Goal: Task Accomplishment & Management: Use online tool/utility

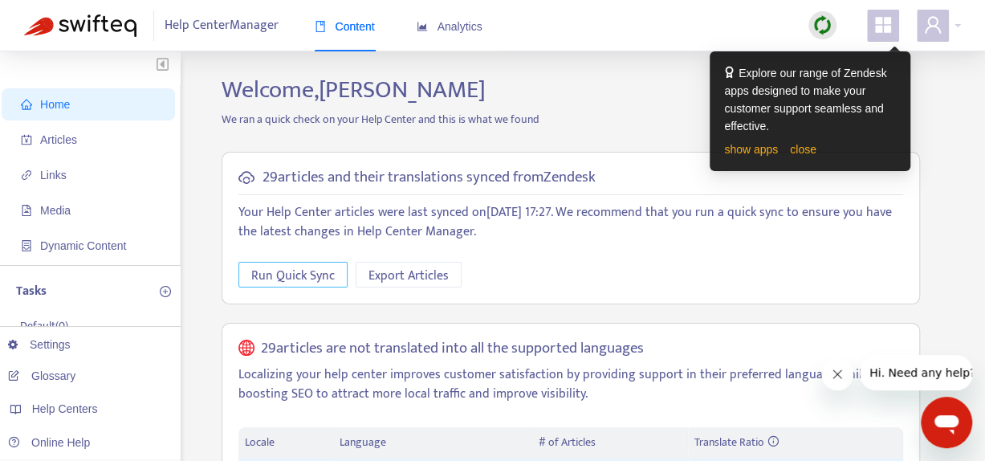
click at [320, 271] on span "Run Quick Sync" at bounding box center [292, 276] width 83 height 20
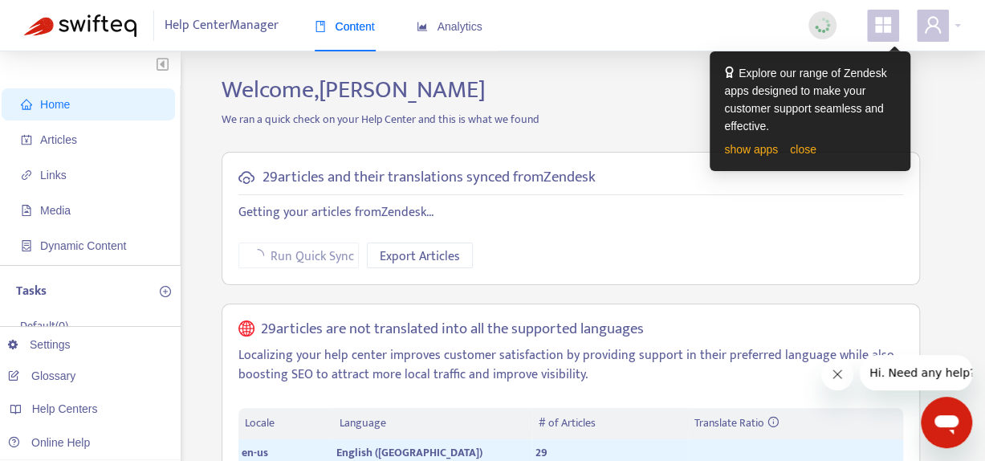
click at [886, 30] on icon "appstore" at bounding box center [883, 25] width 16 height 16
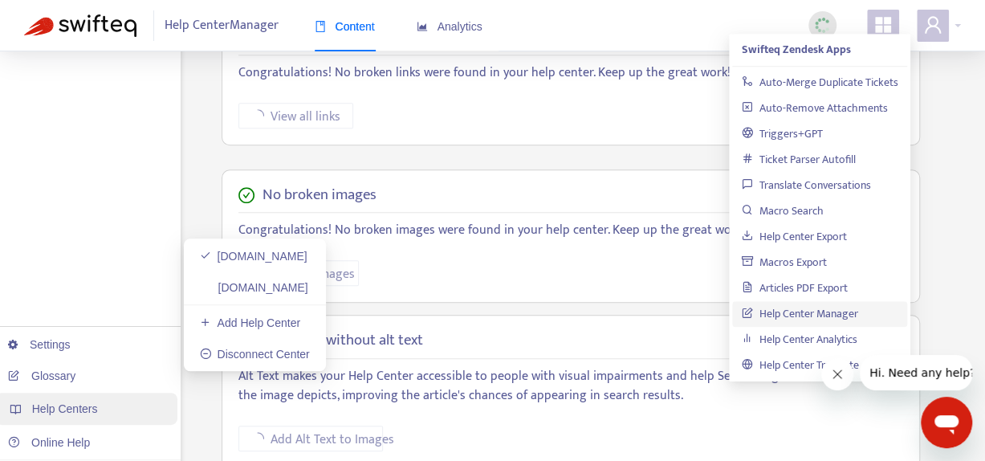
scroll to position [562, 0]
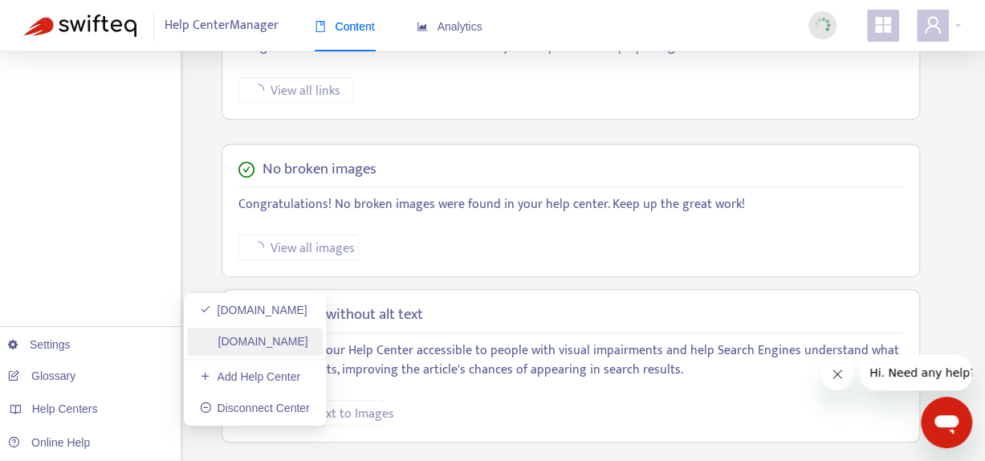
click at [255, 343] on link "[DOMAIN_NAME]" at bounding box center [254, 341] width 108 height 13
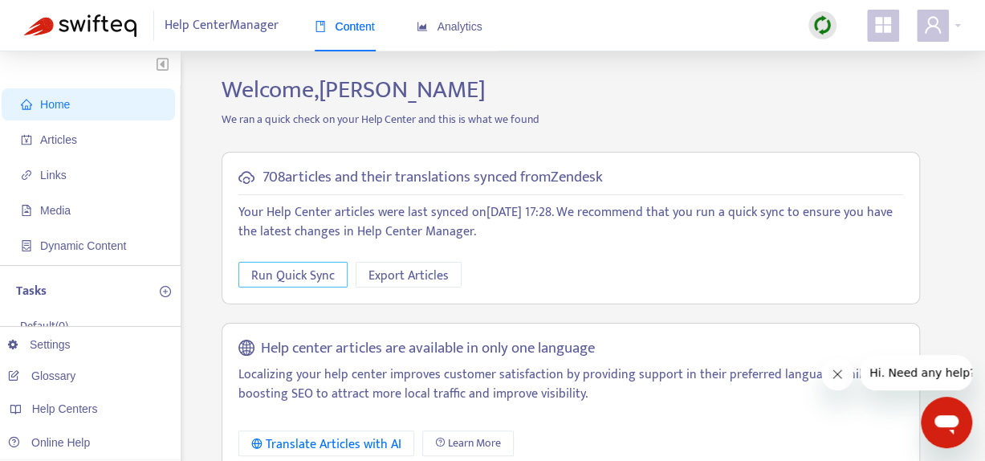
click at [325, 279] on span "Run Quick Sync" at bounding box center [292, 276] width 83 height 20
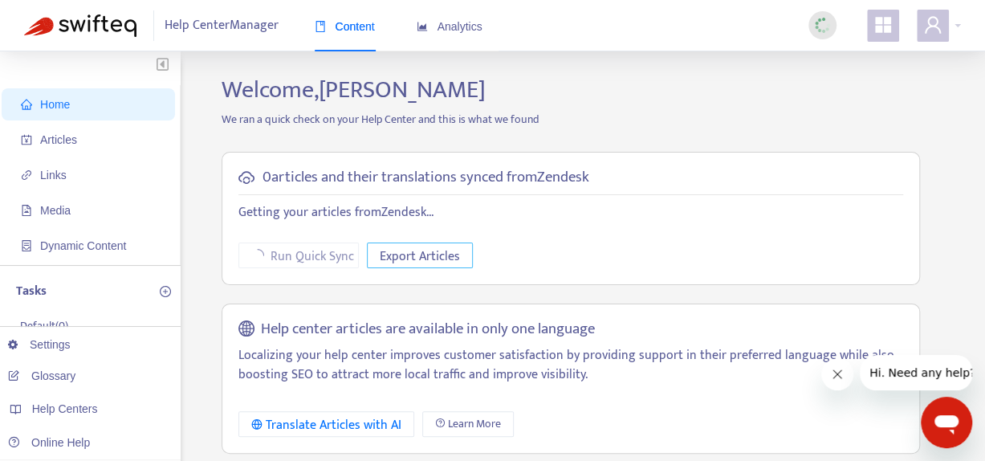
click at [431, 257] on span "Export Articles" at bounding box center [420, 256] width 80 height 20
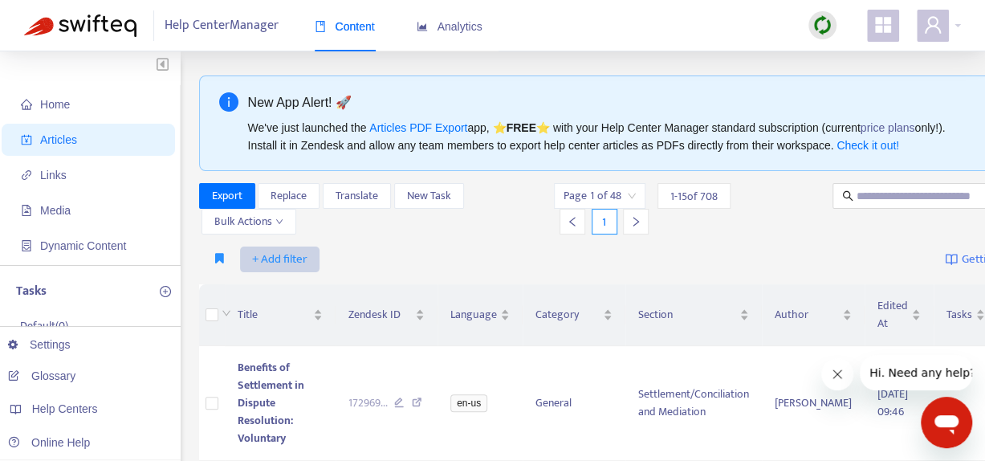
click at [293, 256] on span "+ Add filter" at bounding box center [279, 259] width 55 height 19
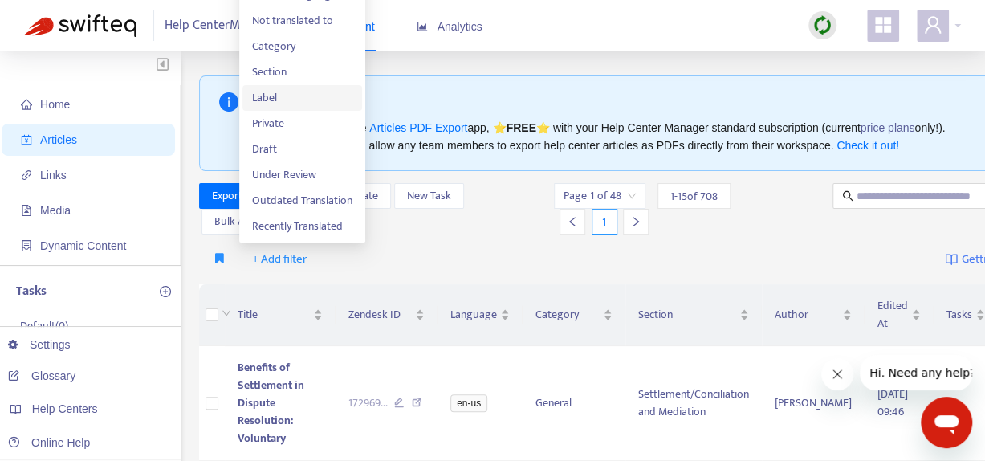
click at [288, 89] on span "Label" at bounding box center [302, 98] width 100 height 18
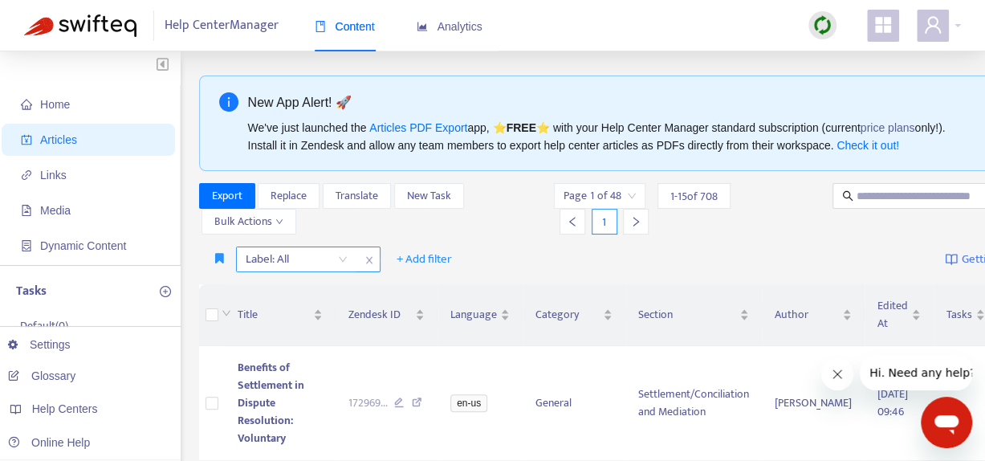
click at [341, 258] on div "Label: All" at bounding box center [297, 259] width 120 height 24
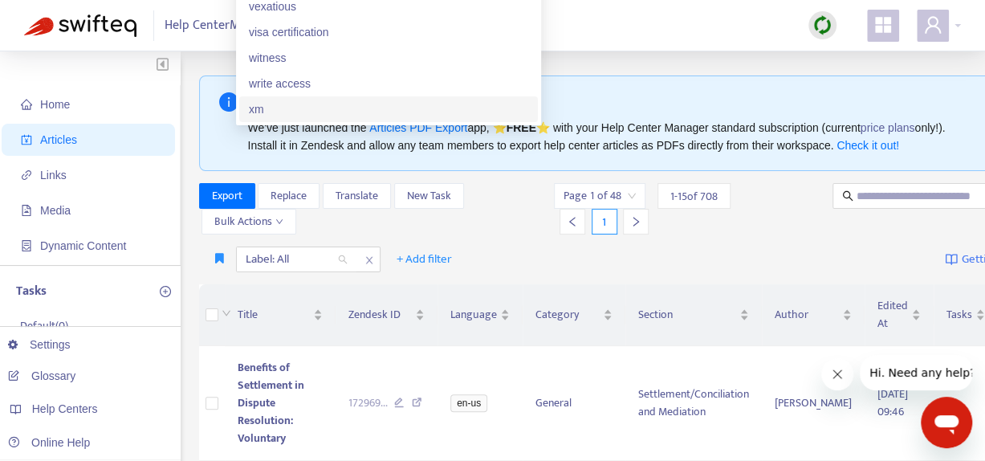
click at [315, 118] on div "xm" at bounding box center [388, 109] width 279 height 18
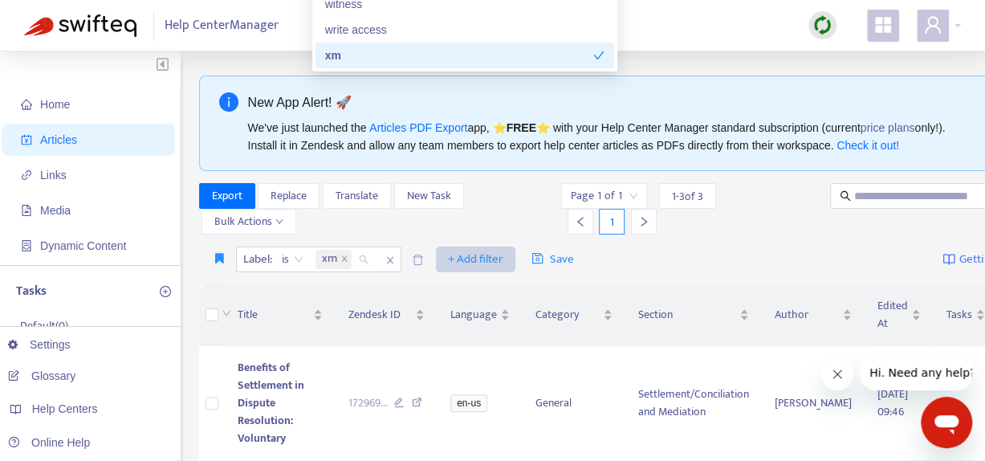
click at [478, 259] on span "+ Add filter" at bounding box center [475, 259] width 55 height 19
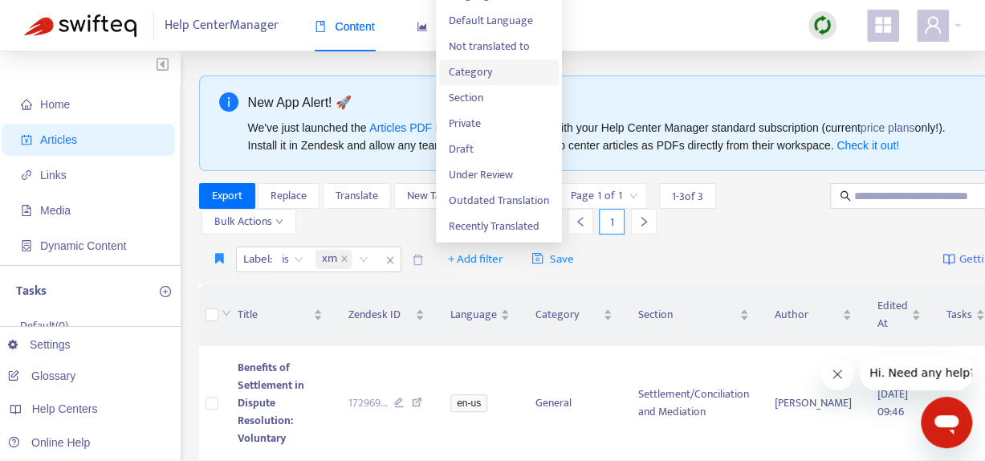
click at [472, 77] on span "Category" at bounding box center [499, 72] width 100 height 18
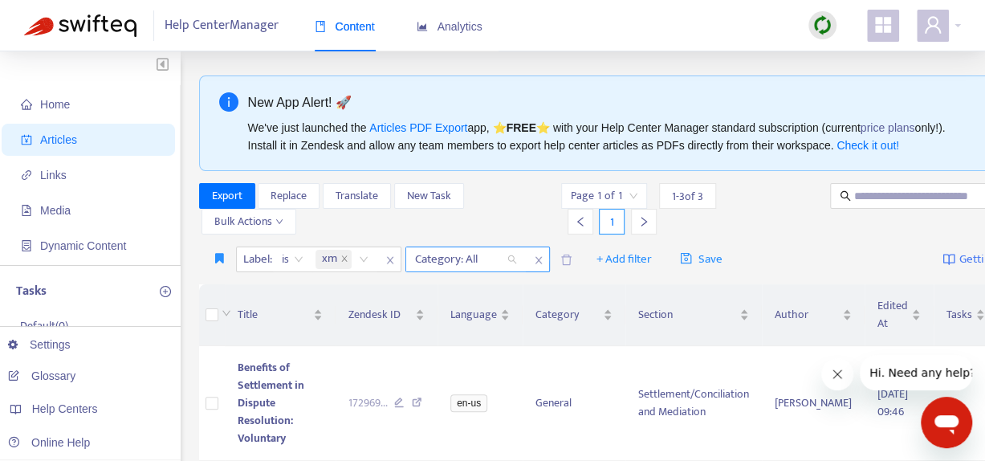
click at [471, 259] on div at bounding box center [457, 259] width 97 height 19
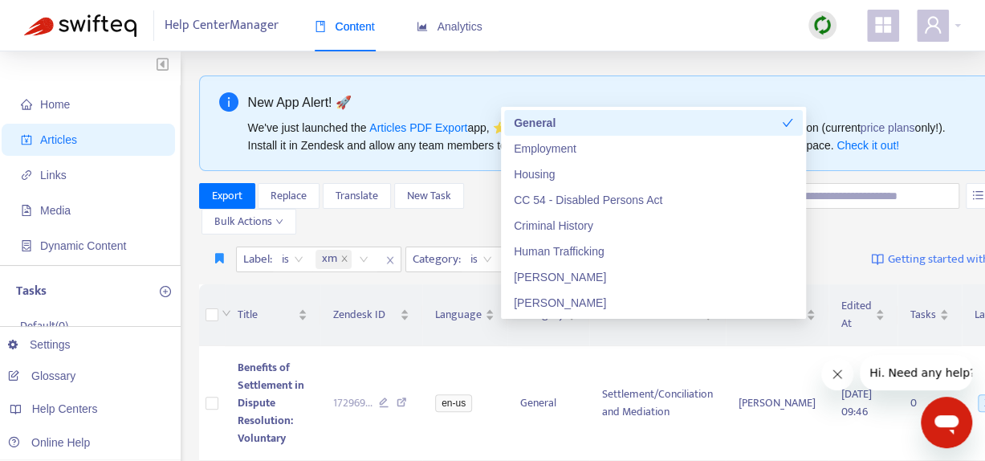
click at [440, 225] on div "Export Replace Translate New Task Bulk Actions" at bounding box center [364, 208] width 331 height 51
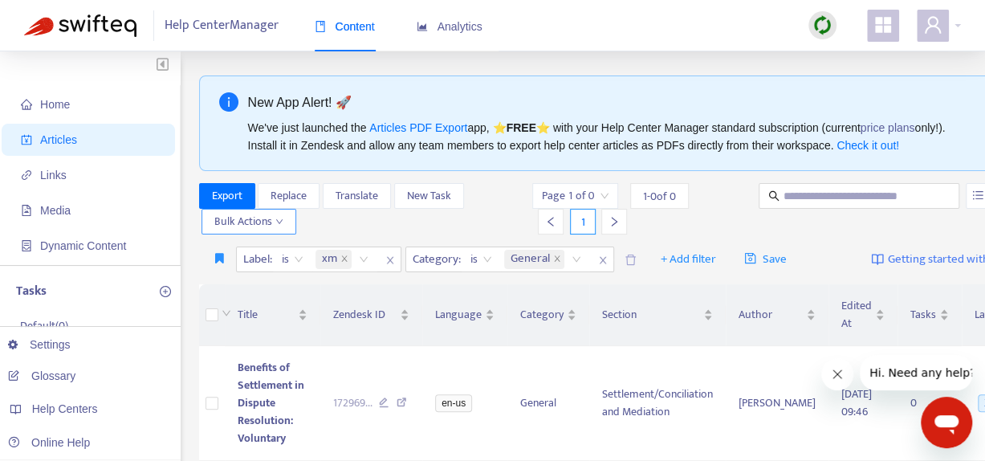
click at [282, 216] on span "Bulk Actions" at bounding box center [248, 222] width 69 height 18
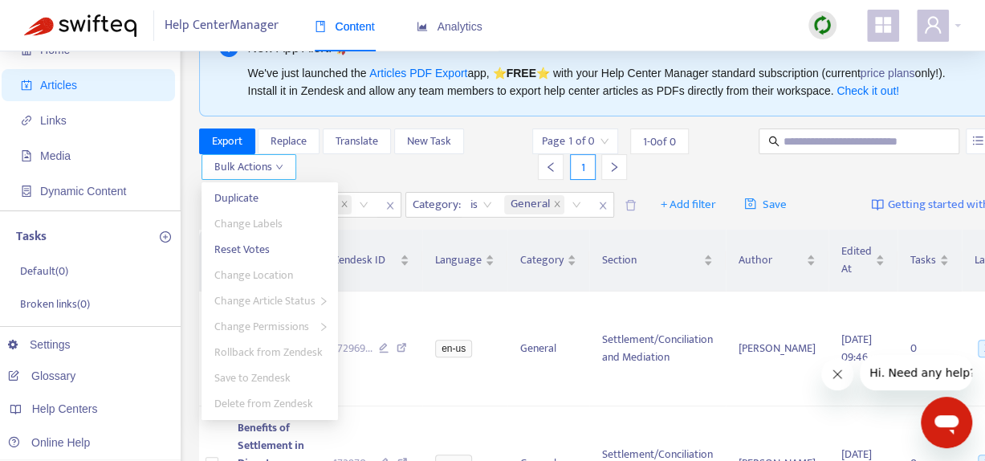
scroll to position [80, 0]
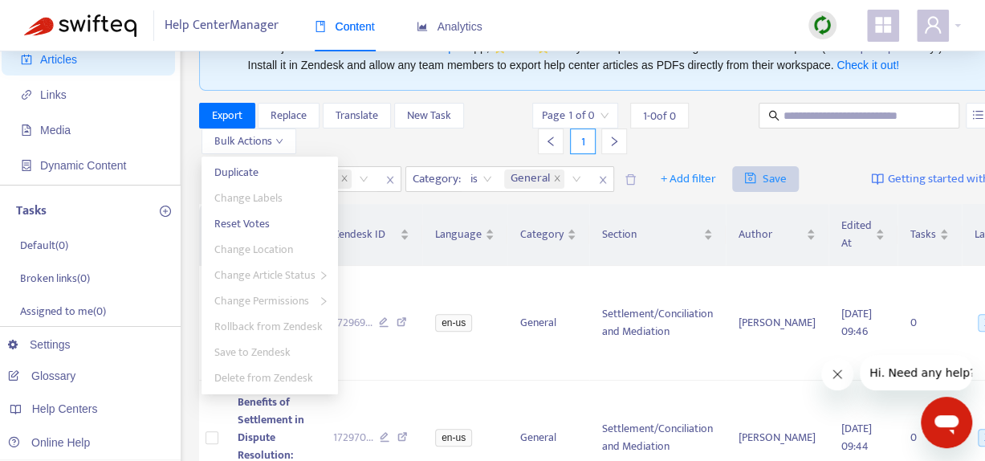
click at [770, 182] on span "Save" at bounding box center [765, 178] width 43 height 19
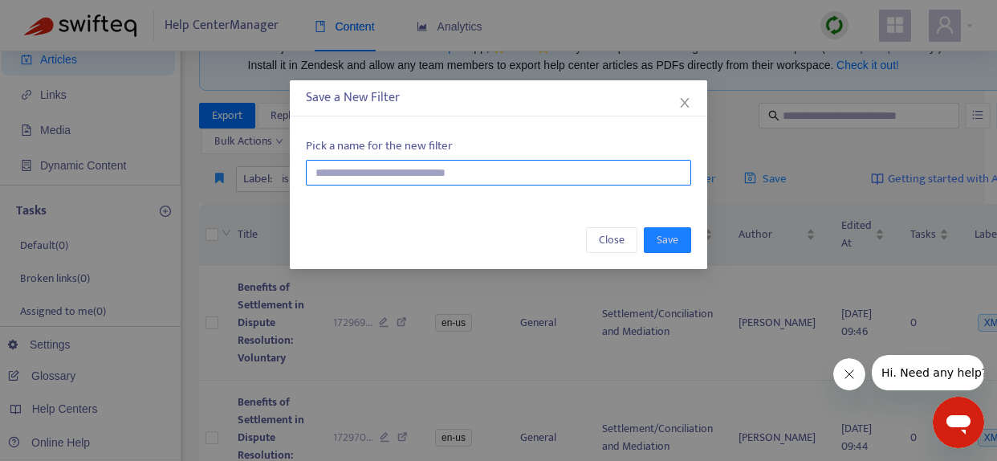
click at [362, 176] on input "text" at bounding box center [498, 173] width 385 height 26
type input "**********"
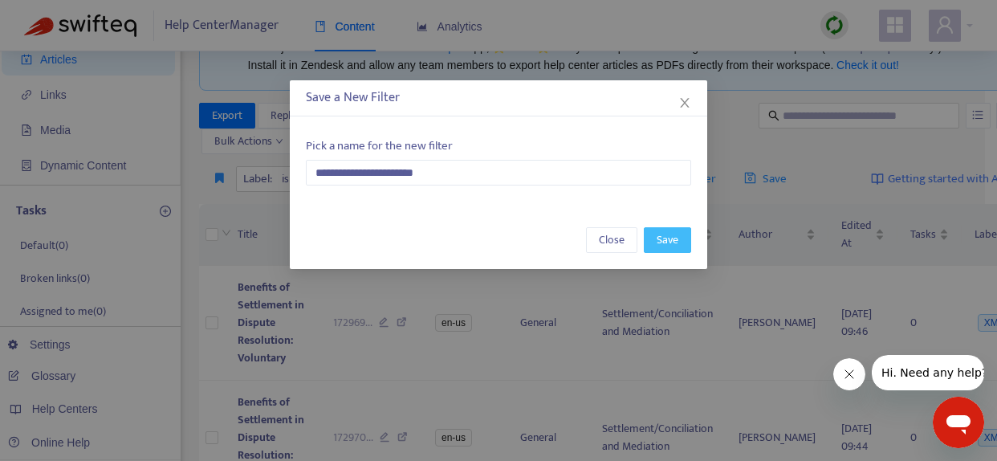
click at [676, 237] on span "Save" at bounding box center [668, 240] width 22 height 18
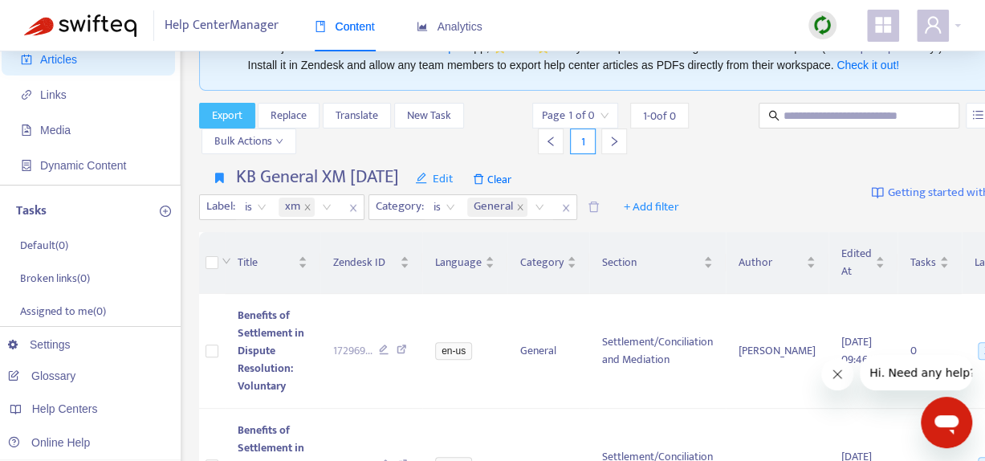
click at [235, 112] on span "Export" at bounding box center [227, 116] width 31 height 18
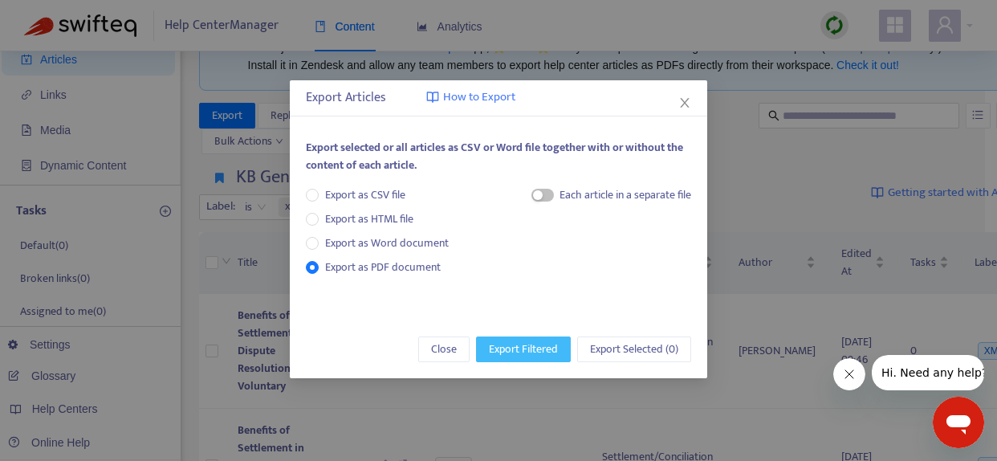
click at [536, 351] on span "Export Filtered" at bounding box center [523, 349] width 69 height 18
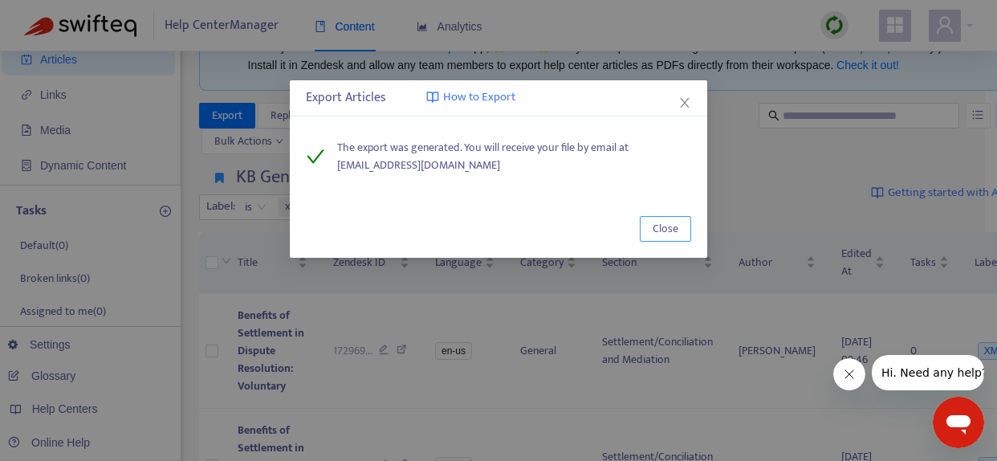
click at [666, 227] on span "Close" at bounding box center [666, 229] width 26 height 18
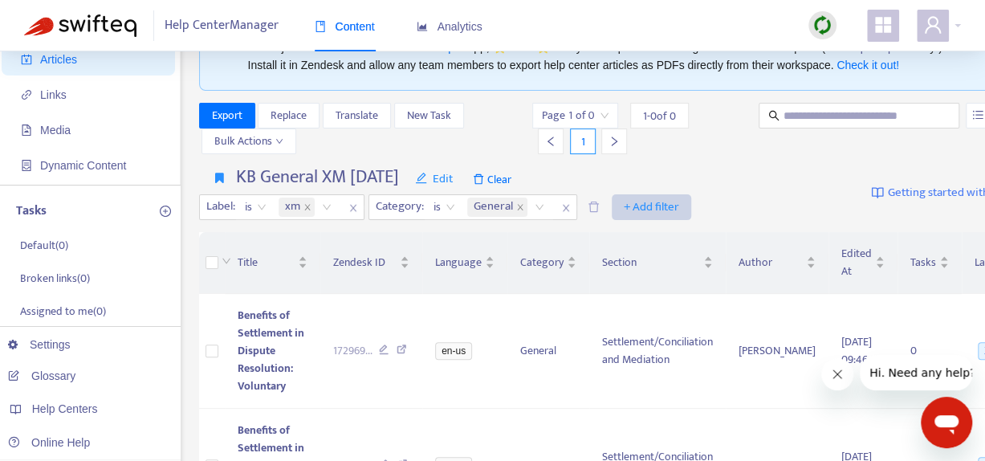
click at [658, 208] on span "+ Add filter" at bounding box center [651, 206] width 55 height 19
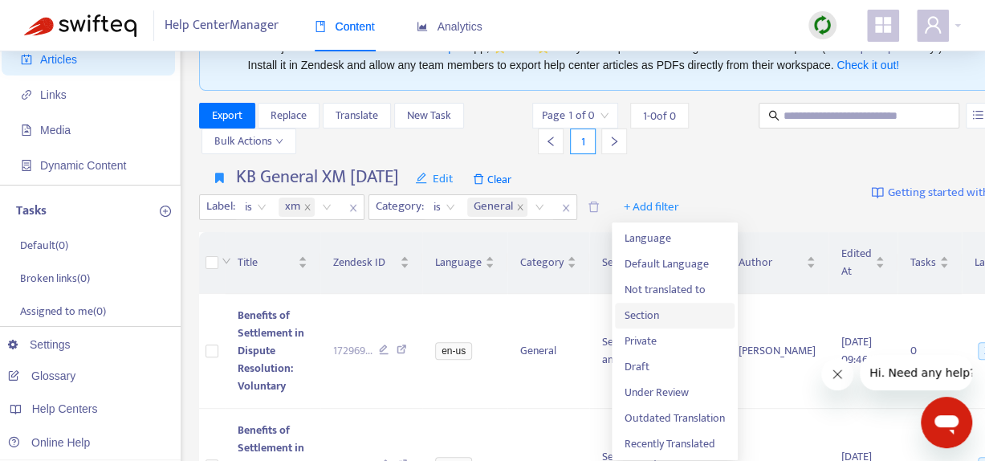
click at [647, 312] on span "Section" at bounding box center [675, 316] width 100 height 18
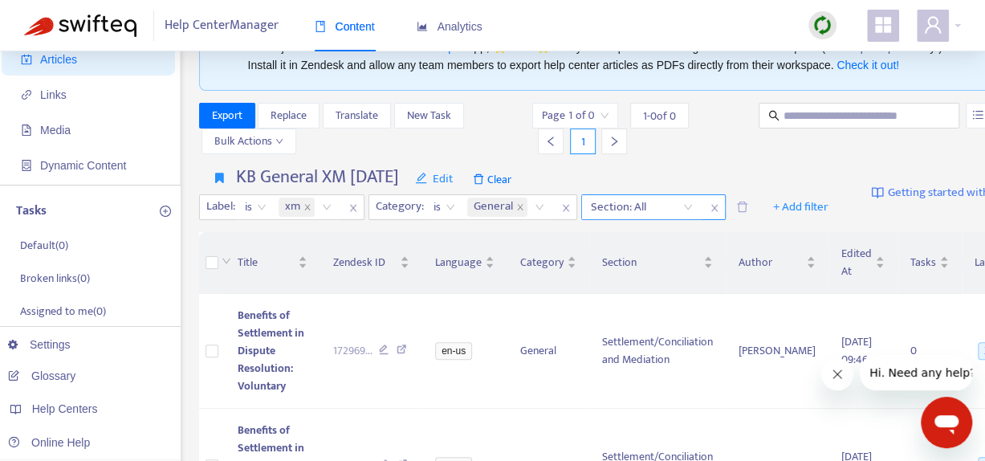
click at [582, 219] on div "Section: All" at bounding box center [642, 207] width 120 height 24
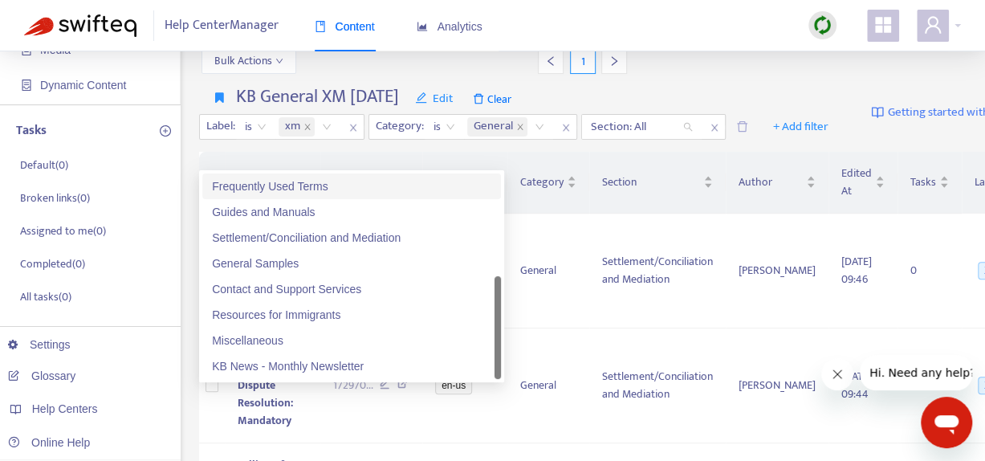
scroll to position [74, 0]
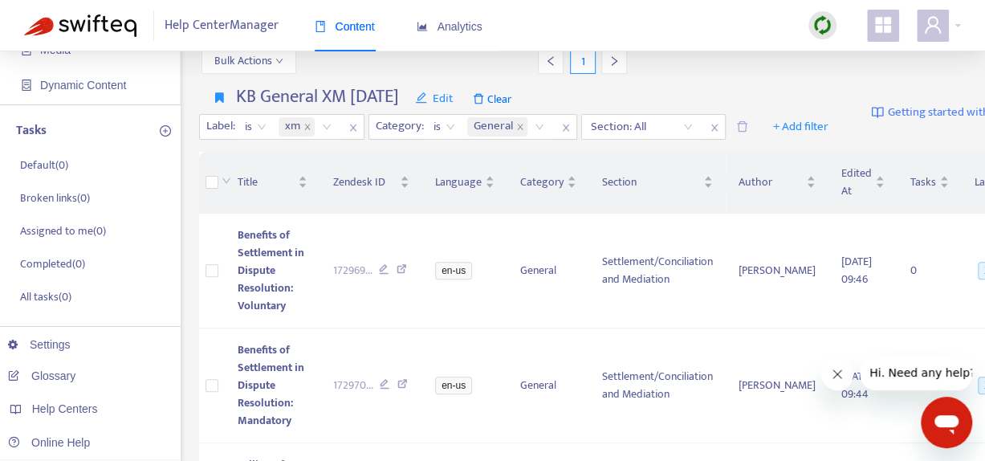
click at [629, 6] on div "Help Center Manager Content Analytics" at bounding box center [492, 25] width 985 height 51
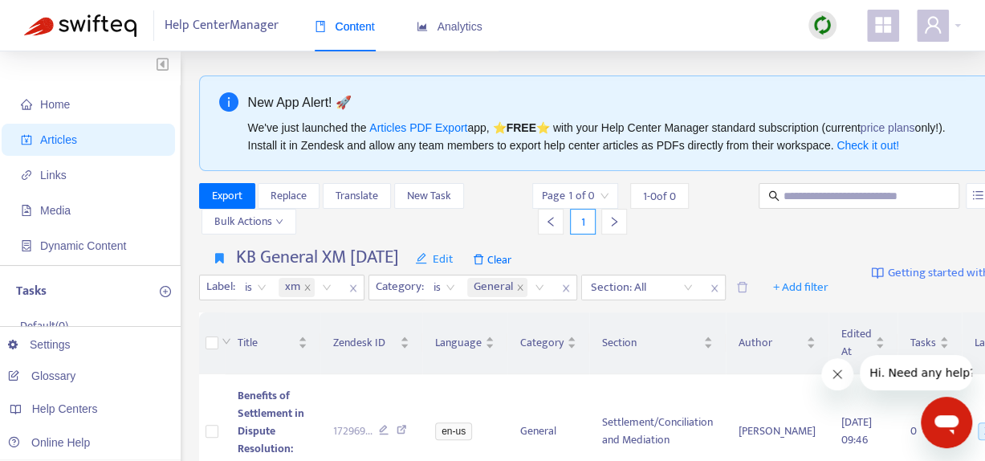
scroll to position [0, 0]
click at [519, 258] on span "Clear" at bounding box center [492, 259] width 55 height 26
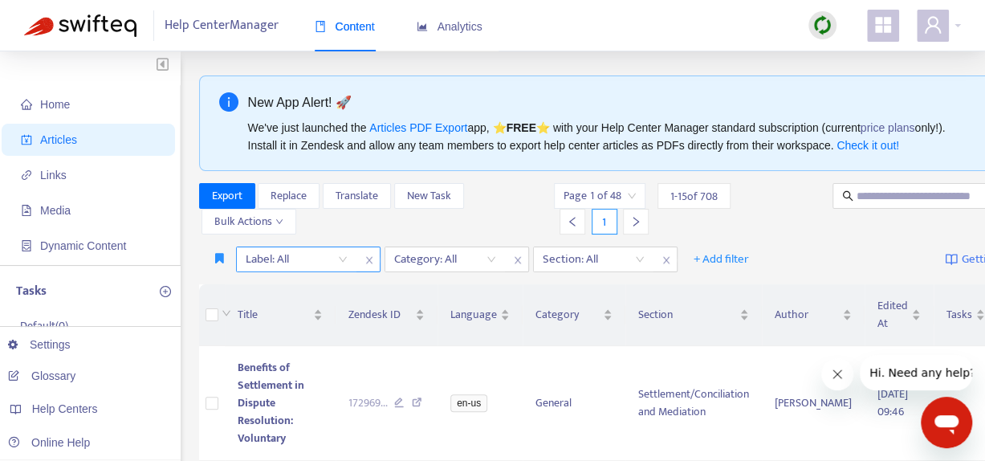
click at [364, 258] on icon "close" at bounding box center [369, 260] width 10 height 10
click at [307, 253] on div at bounding box center [288, 259] width 97 height 19
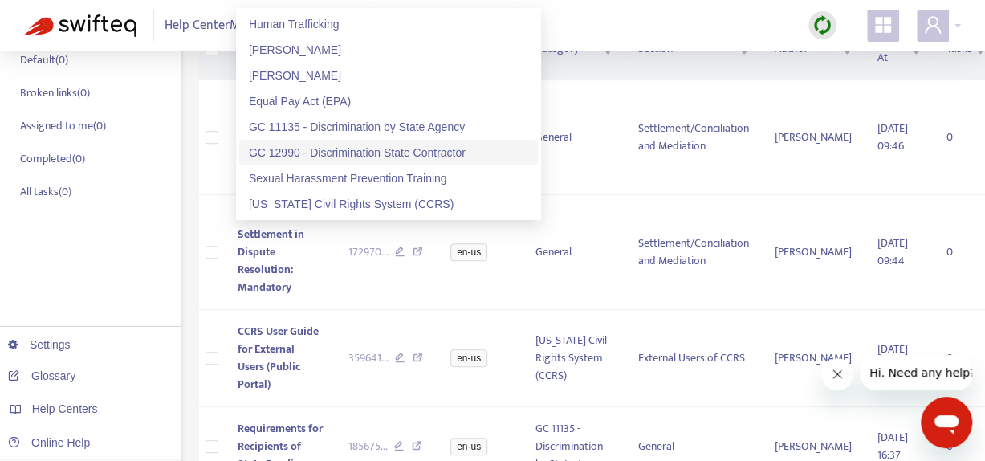
scroll to position [241, 0]
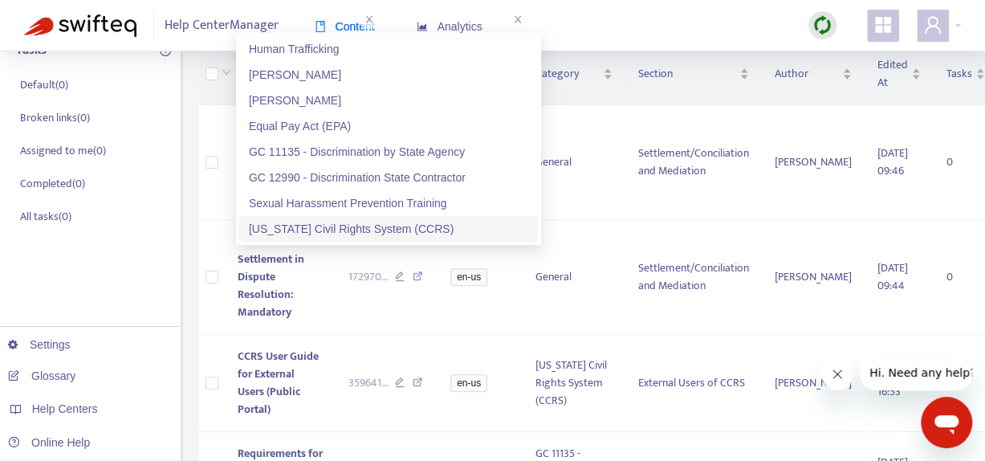
click at [318, 226] on div "[US_STATE] Civil Rights System (CCRS)" at bounding box center [388, 229] width 279 height 18
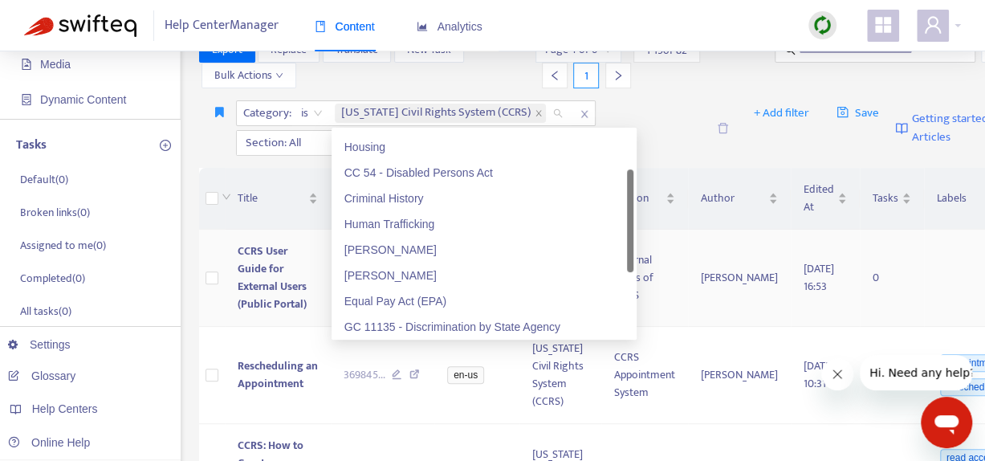
scroll to position [0, 0]
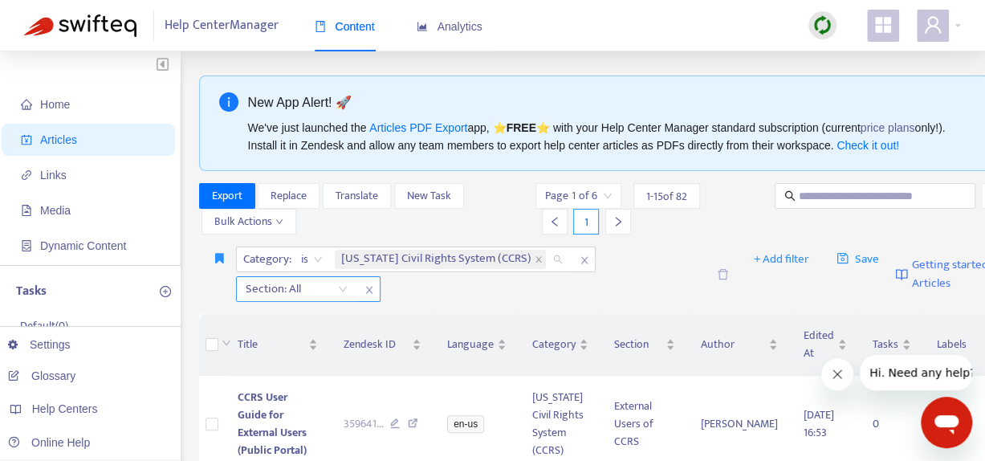
click at [329, 288] on div at bounding box center [288, 288] width 97 height 19
click at [303, 288] on div at bounding box center [288, 288] width 97 height 19
click at [303, 287] on div at bounding box center [288, 288] width 97 height 19
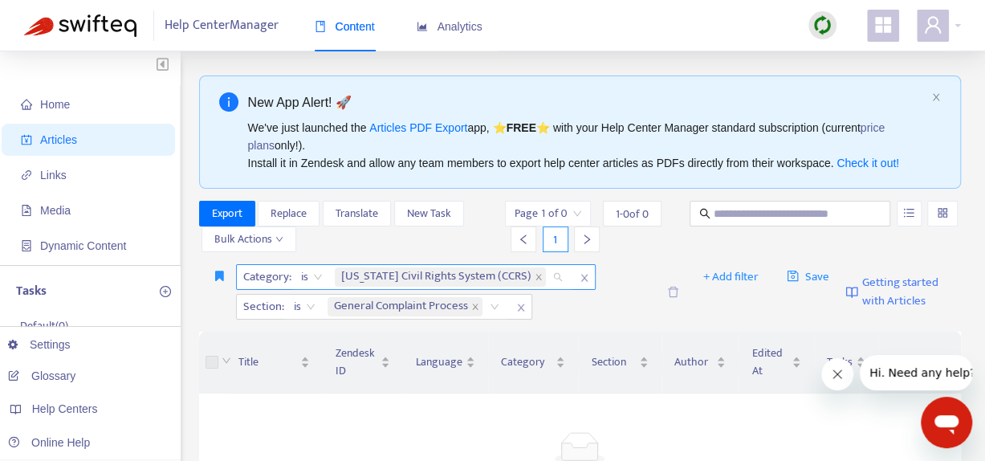
click at [533, 272] on span "[US_STATE] Civil Rights System (CCRS)" at bounding box center [440, 276] width 211 height 19
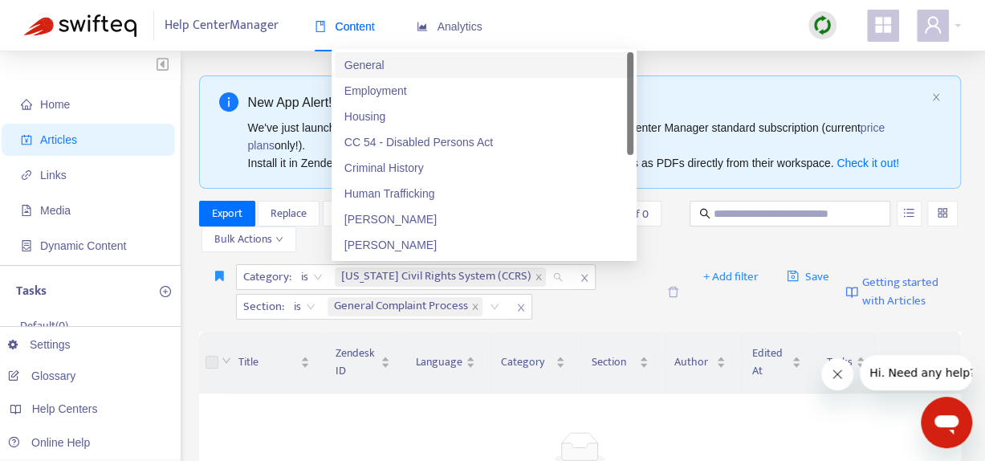
click at [408, 63] on div "General" at bounding box center [483, 65] width 279 height 18
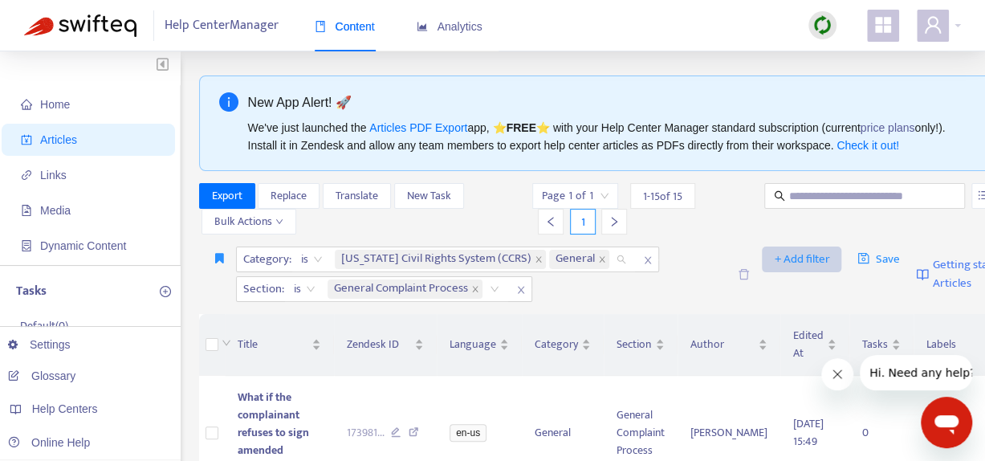
click at [792, 260] on span "+ Add filter" at bounding box center [801, 259] width 55 height 19
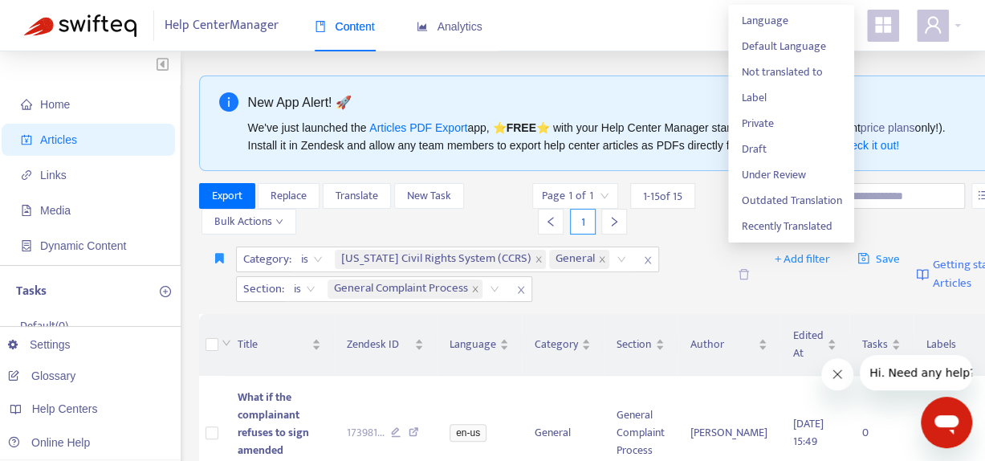
click at [633, 295] on div "Category : is [US_STATE] Civil Rights System (CCRS) General Section : is Genera…" at bounding box center [481, 273] width 491 height 55
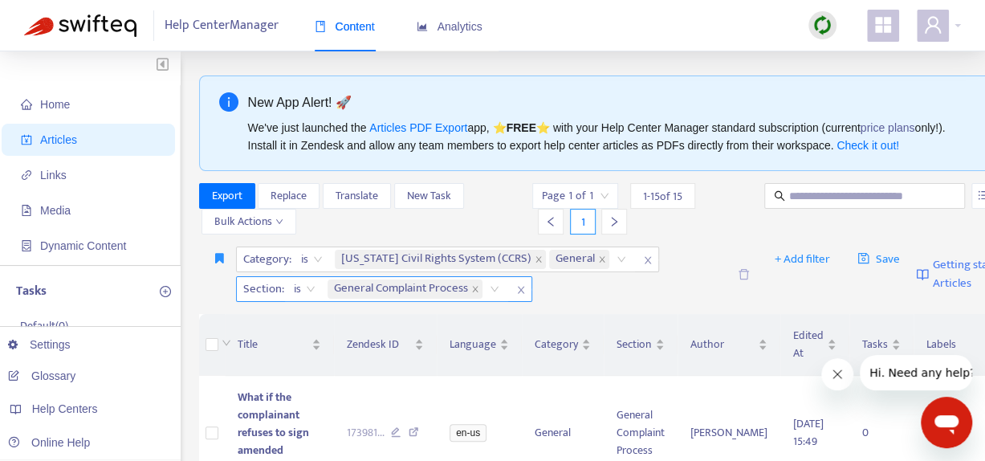
click at [483, 287] on div "General Complaint Process" at bounding box center [407, 289] width 158 height 22
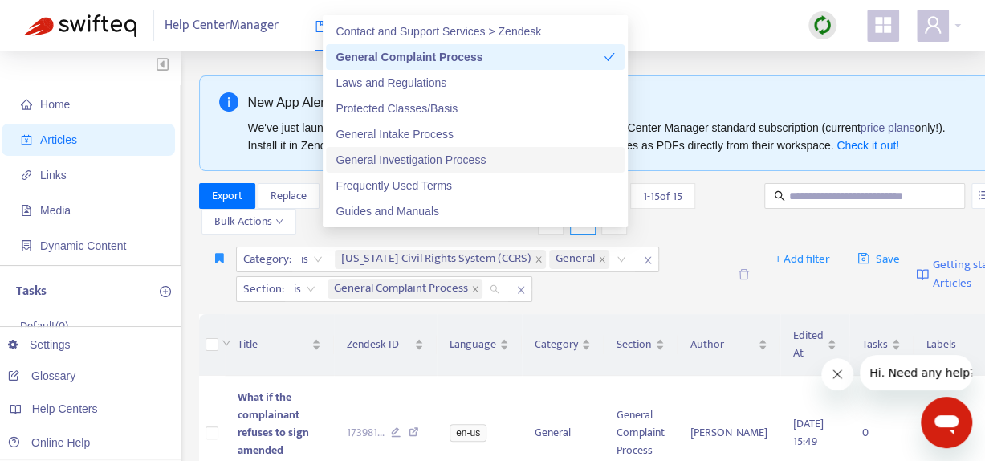
click at [470, 169] on div "General Investigation Process" at bounding box center [475, 160] width 279 height 18
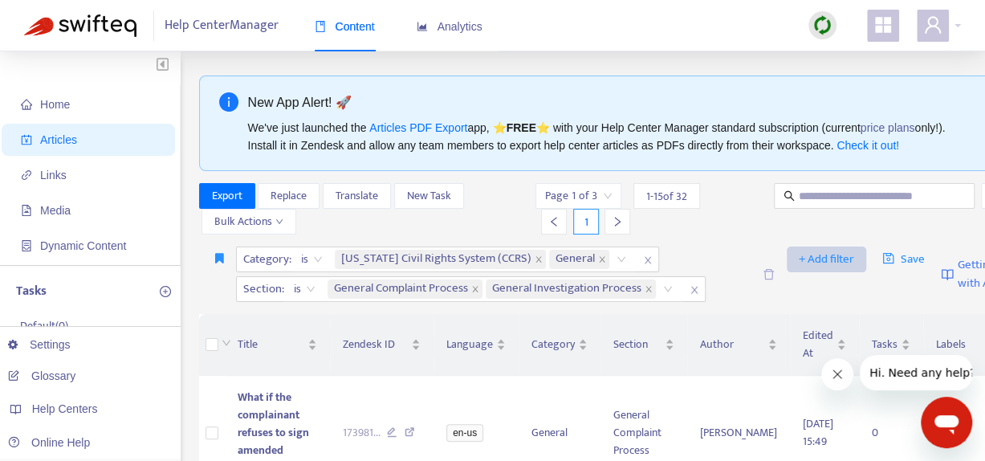
click at [817, 259] on span "+ Add filter" at bounding box center [826, 259] width 55 height 19
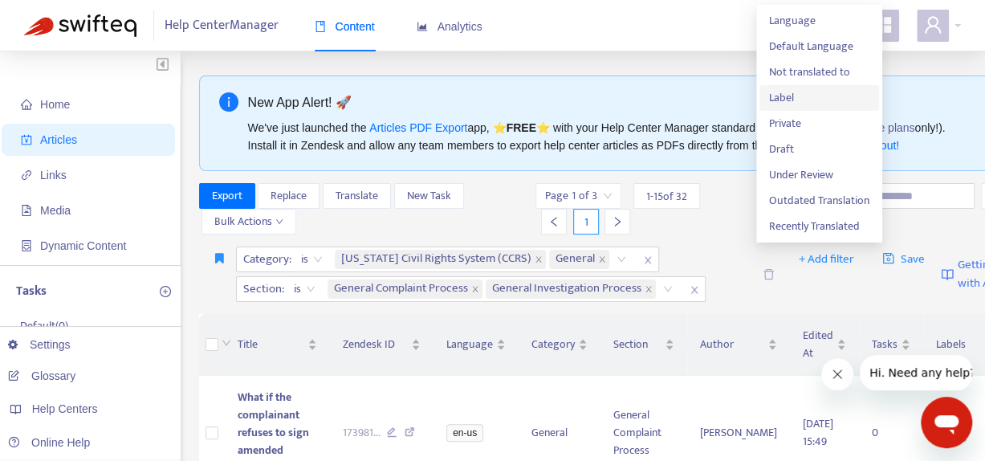
click at [788, 98] on span "Label" at bounding box center [819, 98] width 100 height 18
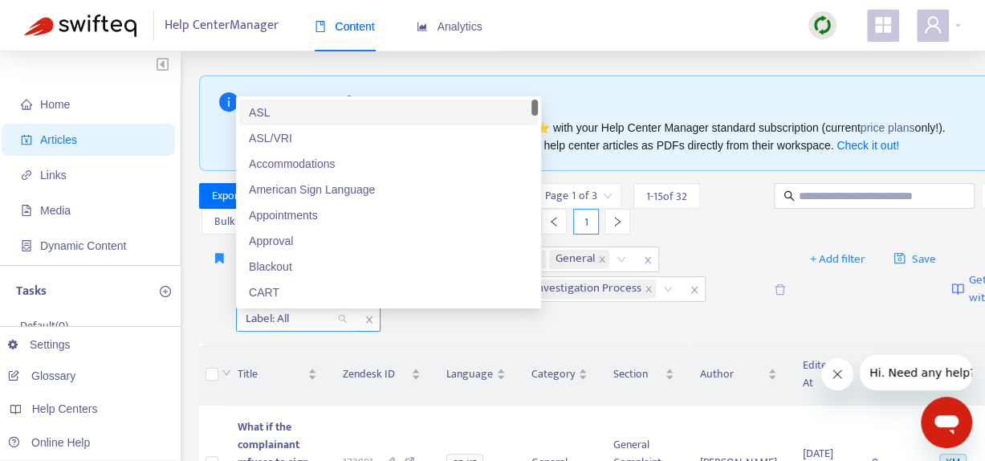
click at [341, 316] on div "Label: All" at bounding box center [297, 319] width 120 height 24
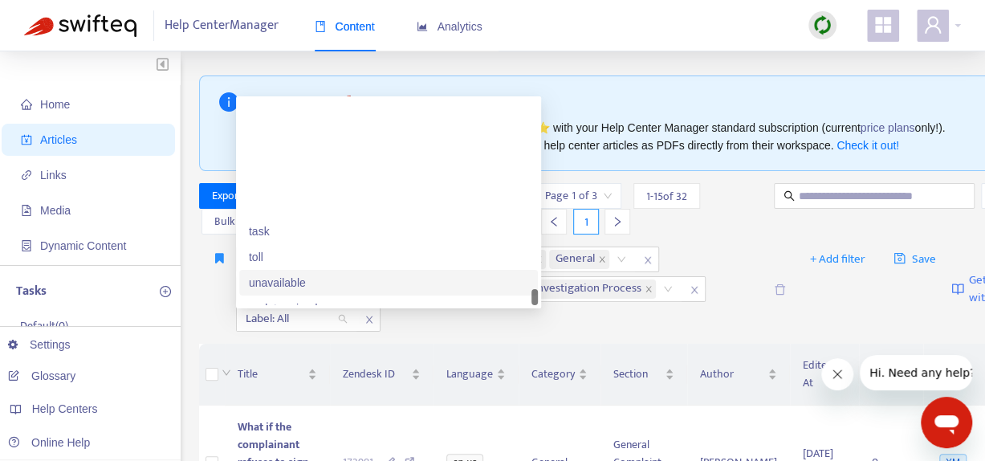
scroll to position [2954, 0]
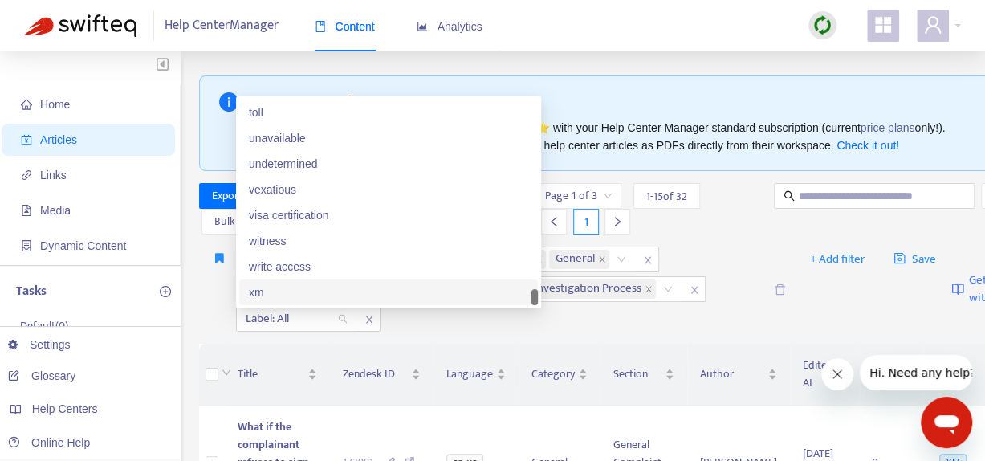
click at [295, 284] on div "xm" at bounding box center [388, 292] width 279 height 18
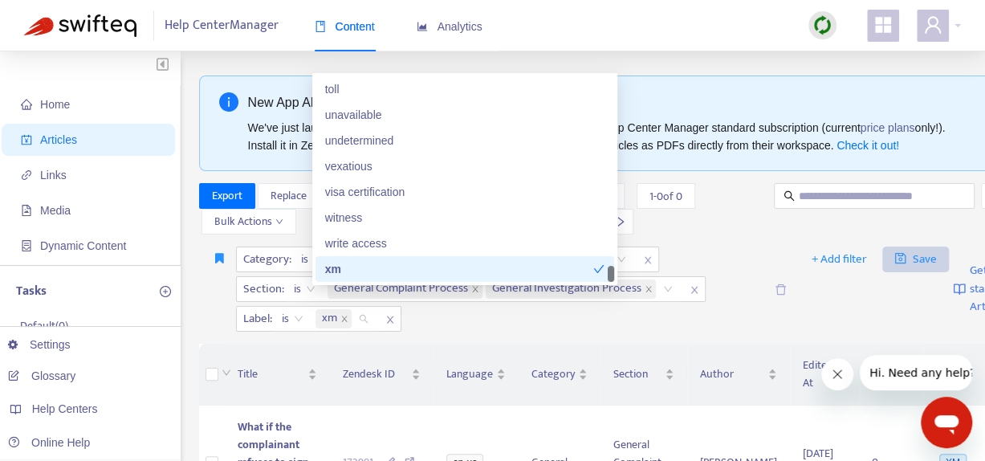
click at [894, 257] on span "Save" at bounding box center [915, 259] width 43 height 19
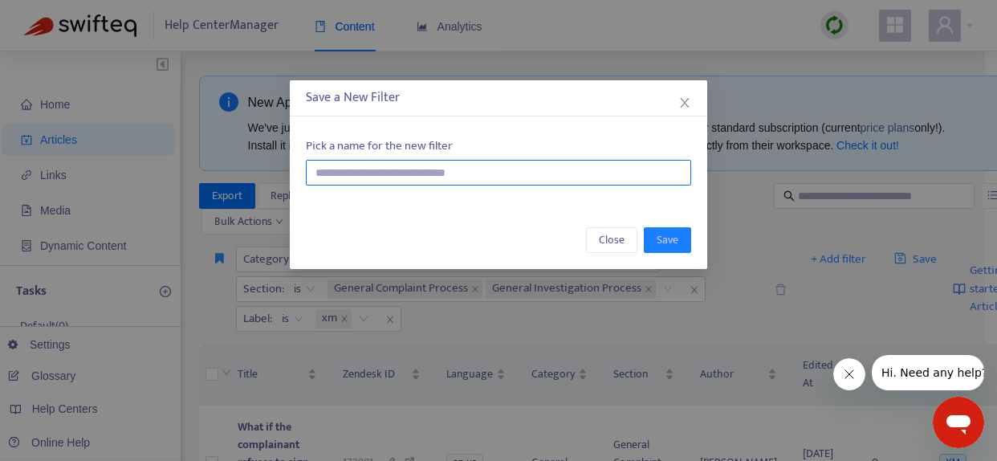
click at [434, 173] on input "text" at bounding box center [498, 173] width 385 height 26
type input "**********"
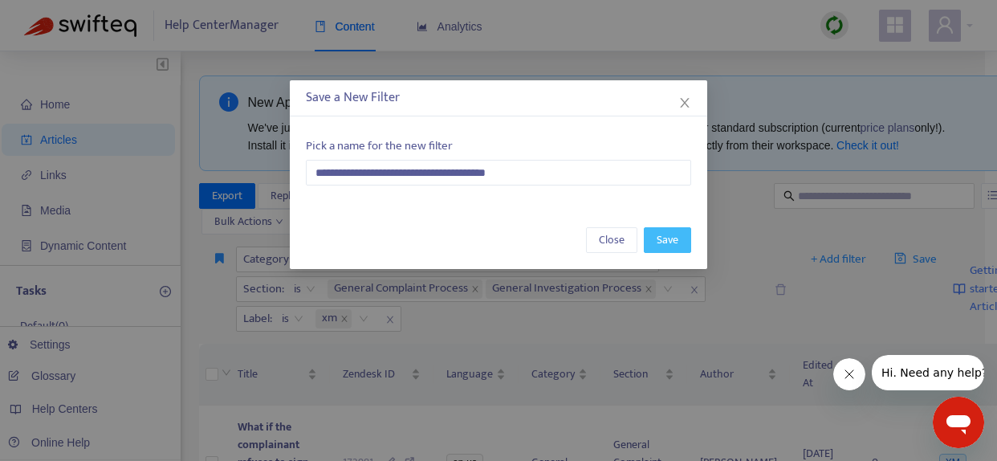
click at [666, 237] on span "Save" at bounding box center [668, 240] width 22 height 18
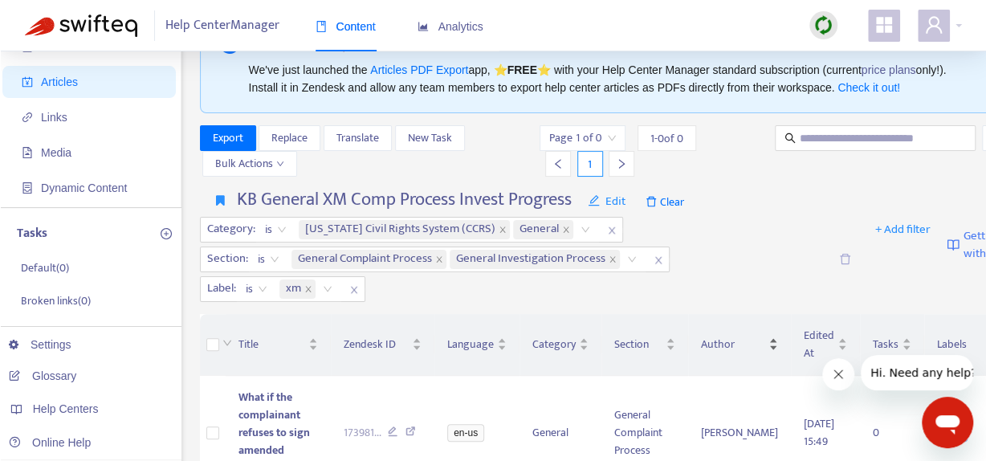
scroll to position [80, 0]
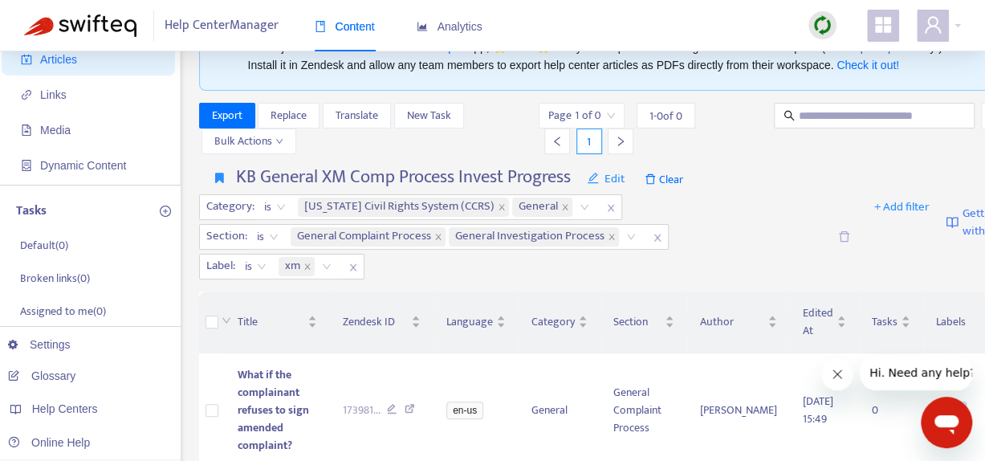
click at [963, 226] on span "Getting started with Articles" at bounding box center [1004, 223] width 83 height 36
click at [241, 112] on span "Export" at bounding box center [227, 116] width 31 height 18
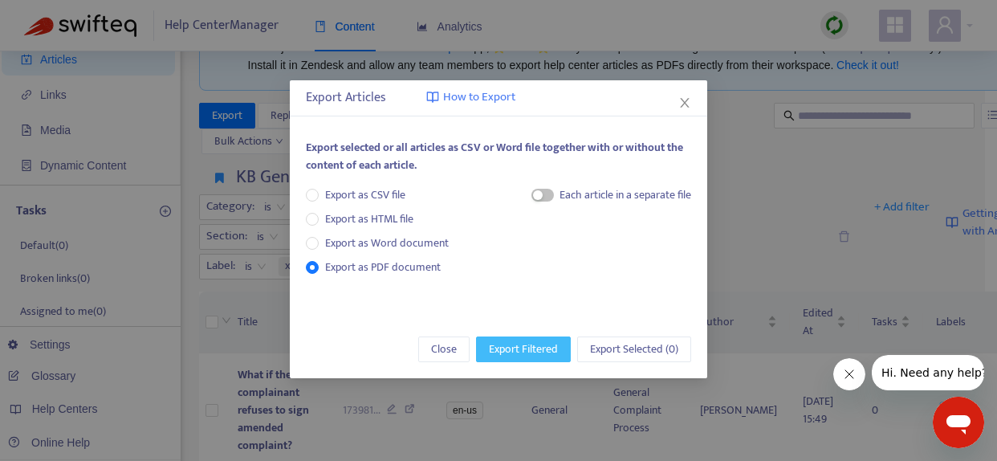
click at [531, 349] on span "Export Filtered" at bounding box center [523, 349] width 69 height 18
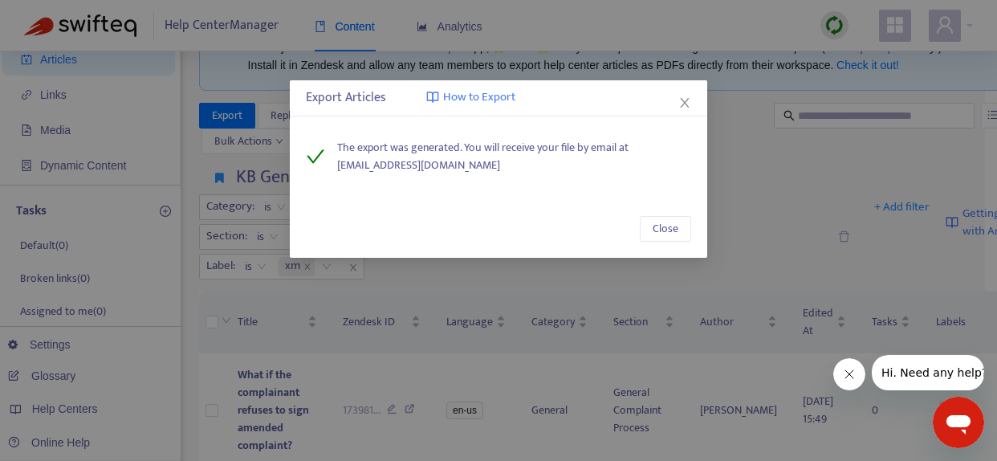
click at [485, 96] on span "How to Export" at bounding box center [479, 97] width 72 height 18
click at [682, 99] on icon "close" at bounding box center [685, 103] width 9 height 10
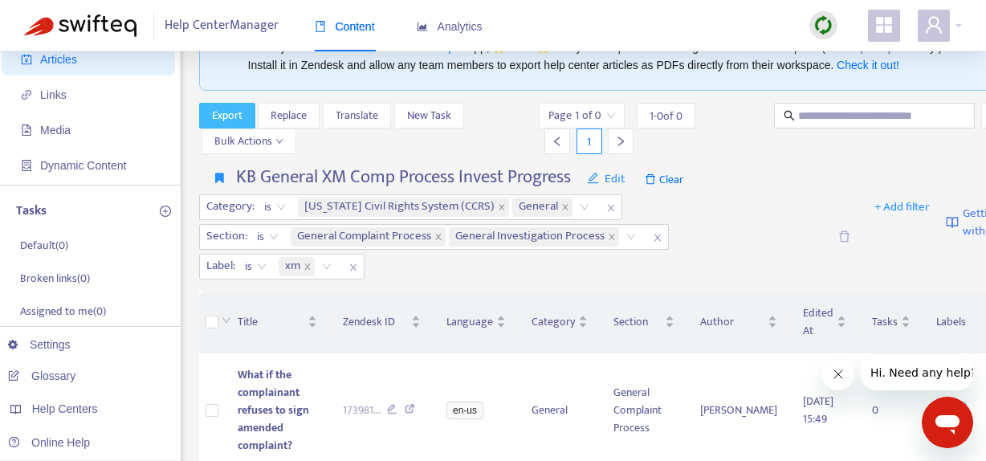
click at [234, 117] on span "Export" at bounding box center [227, 116] width 31 height 18
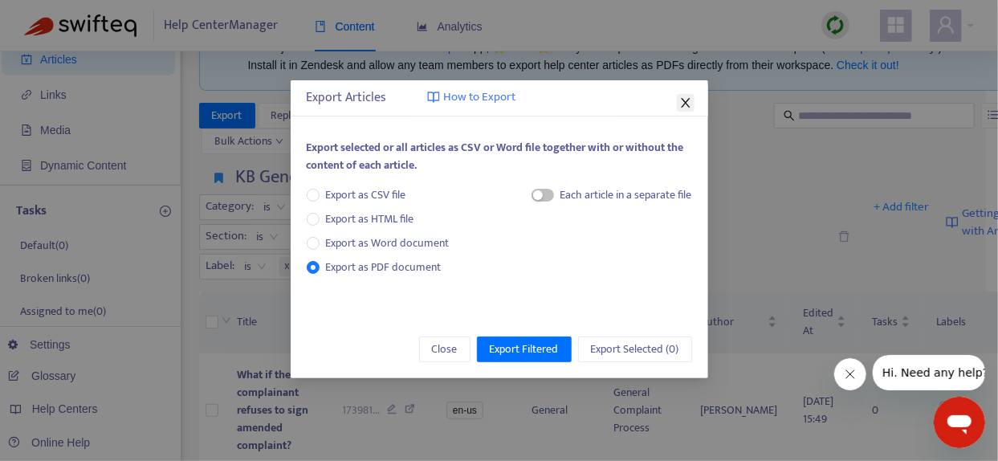
click at [686, 106] on icon "close" at bounding box center [685, 102] width 13 height 13
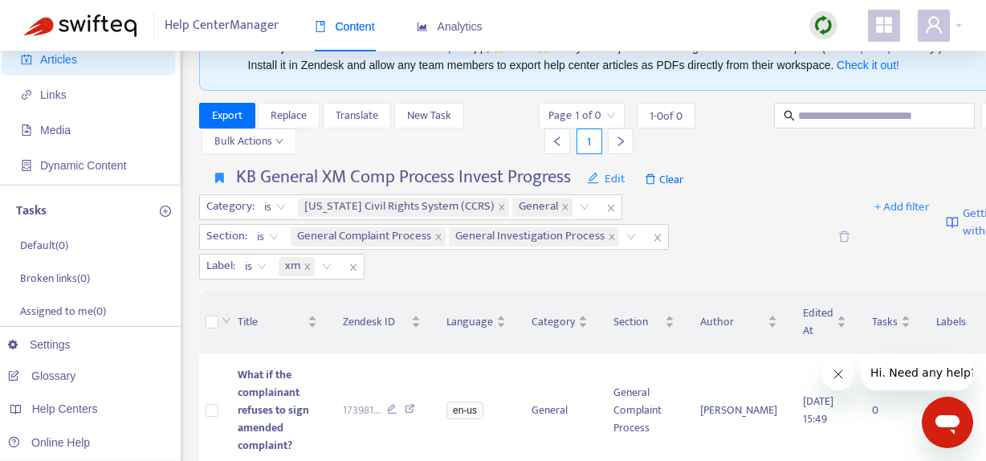
click at [466, 181] on h4 "KB General XM Comp Process Invest Progress" at bounding box center [403, 177] width 335 height 22
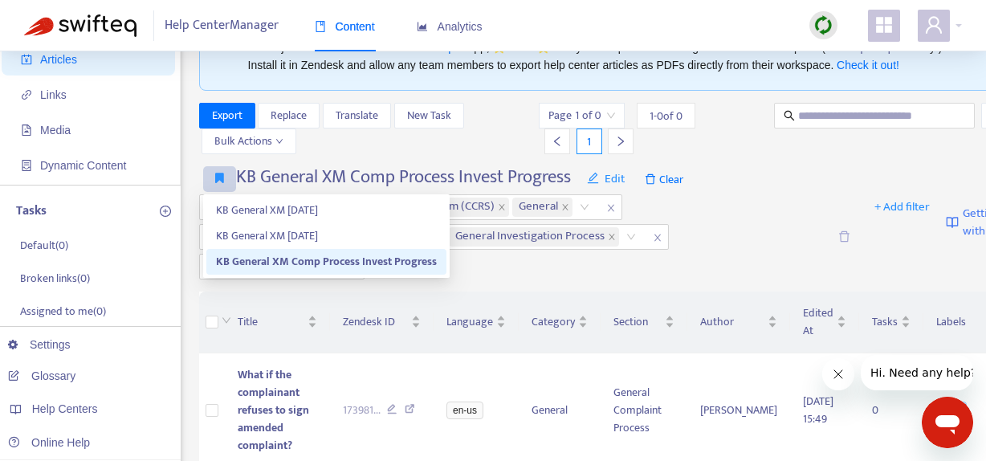
click at [218, 179] on icon "button" at bounding box center [219, 178] width 9 height 12
click at [238, 258] on span "KB General XM Comp Process Invest Progress" at bounding box center [326, 262] width 221 height 18
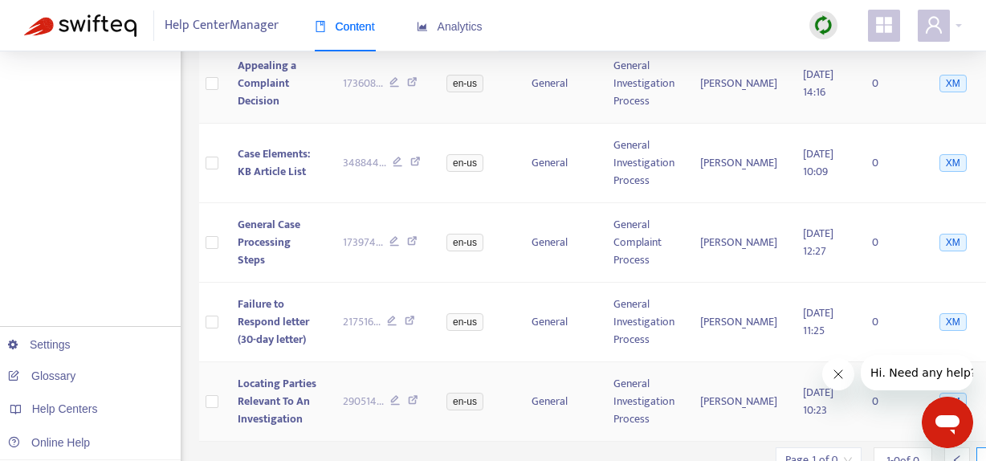
scroll to position [1566, 0]
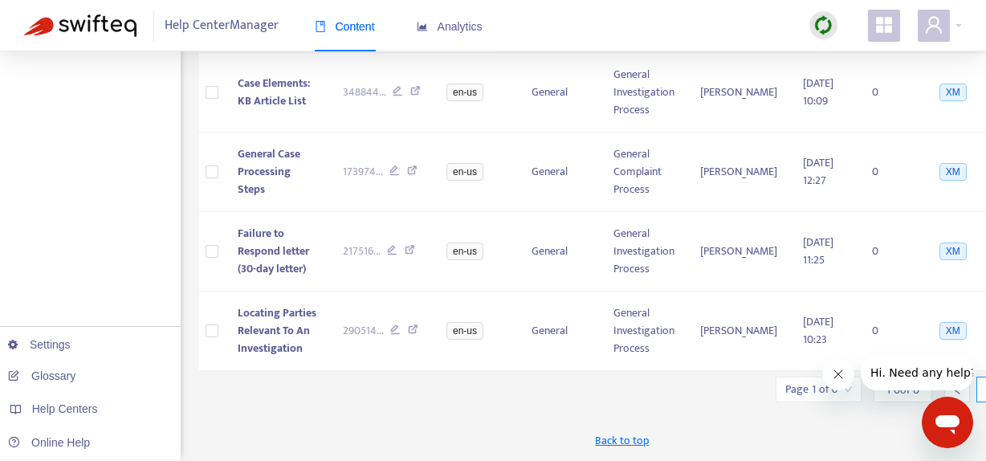
click at [834, 373] on icon "Close message from company" at bounding box center [837, 374] width 13 height 13
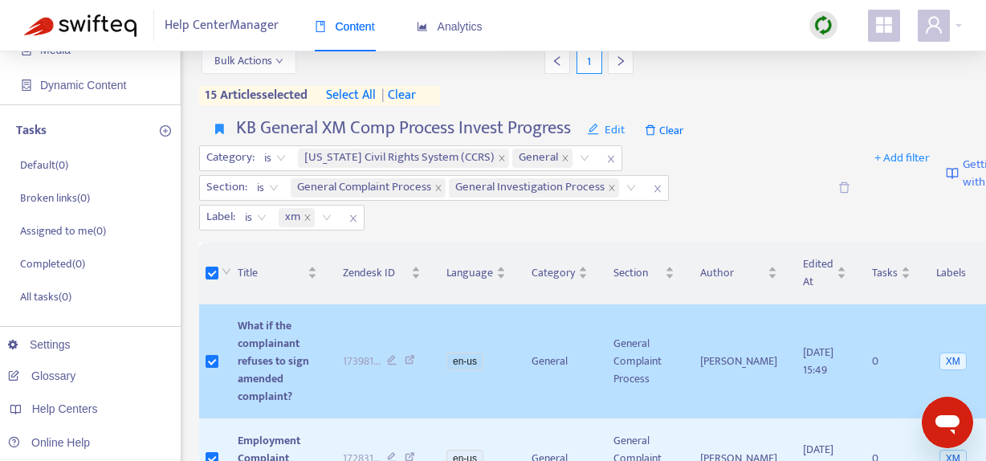
scroll to position [0, 0]
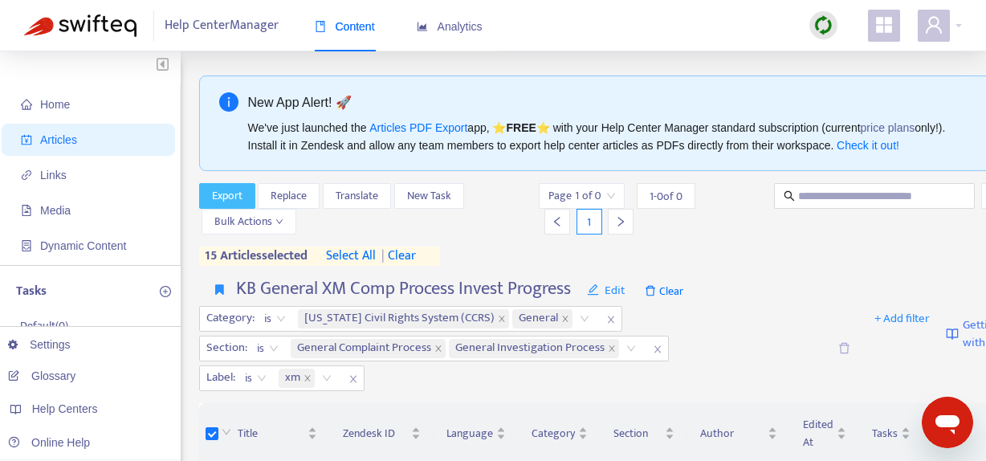
click at [234, 197] on span "Export" at bounding box center [227, 196] width 31 height 18
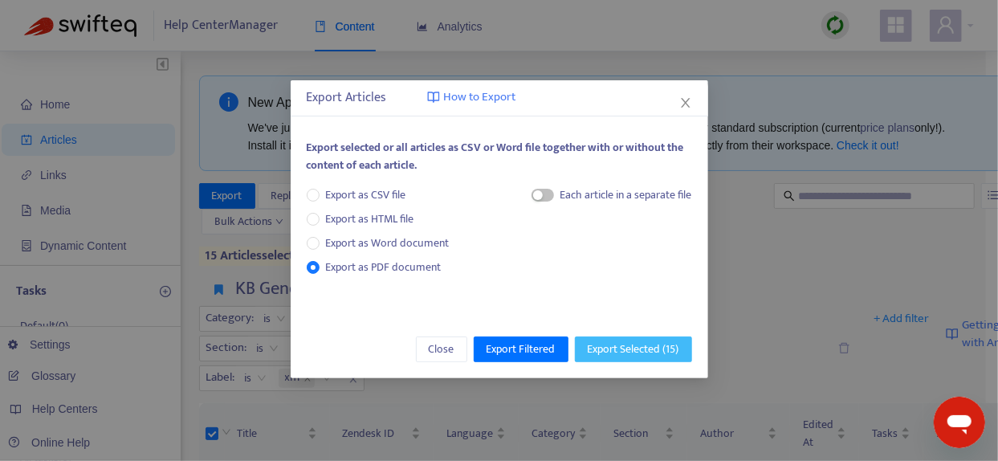
drag, startPoint x: 633, startPoint y: 350, endPoint x: 630, endPoint y: 341, distance: 9.4
click at [633, 349] on span "Export Selected ( 15 )" at bounding box center [634, 349] width 92 height 18
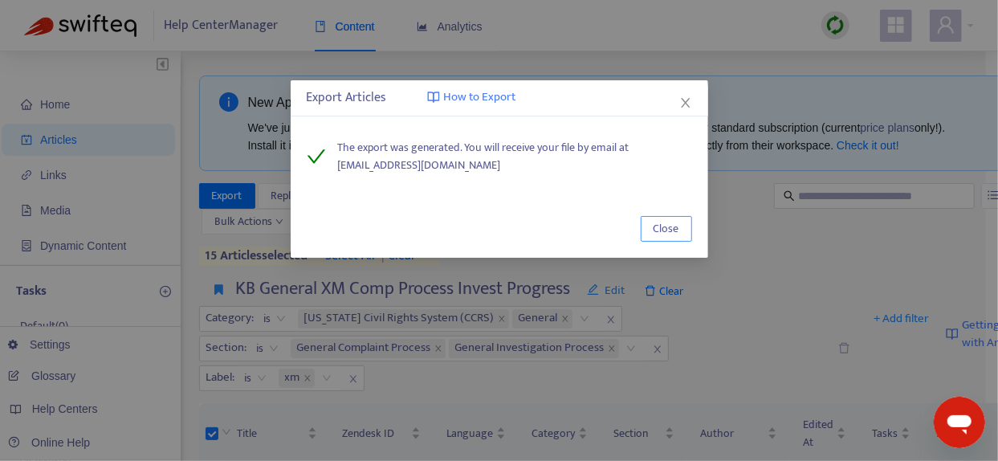
click at [668, 234] on span "Close" at bounding box center [667, 229] width 26 height 18
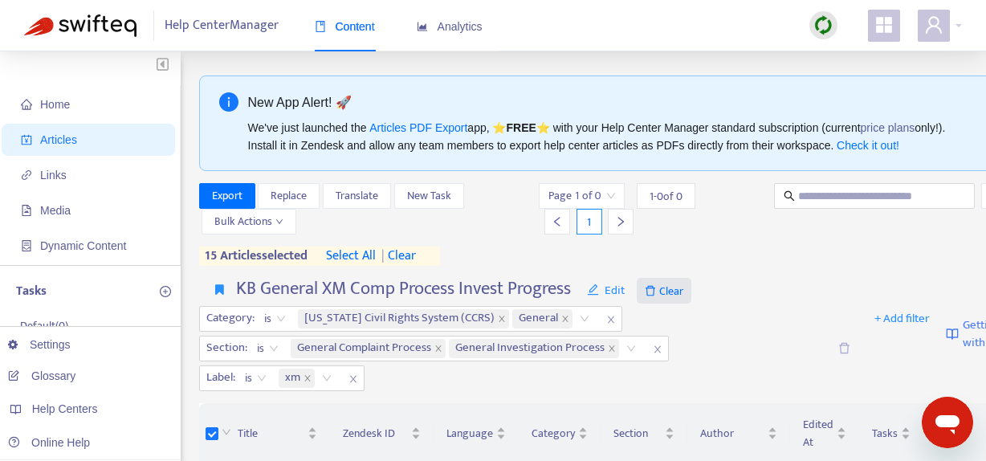
click at [679, 291] on span "Clear" at bounding box center [664, 291] width 55 height 26
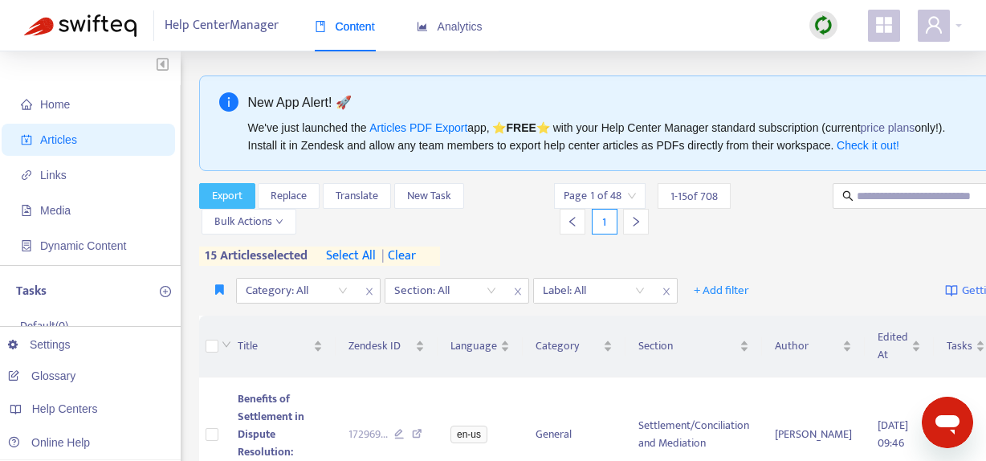
click at [241, 193] on span "Export" at bounding box center [227, 196] width 31 height 18
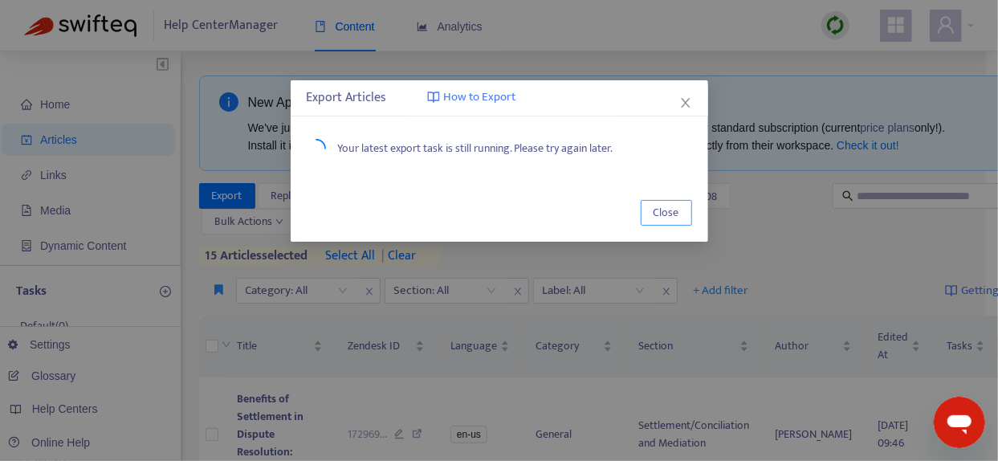
click at [668, 214] on span "Close" at bounding box center [667, 213] width 26 height 18
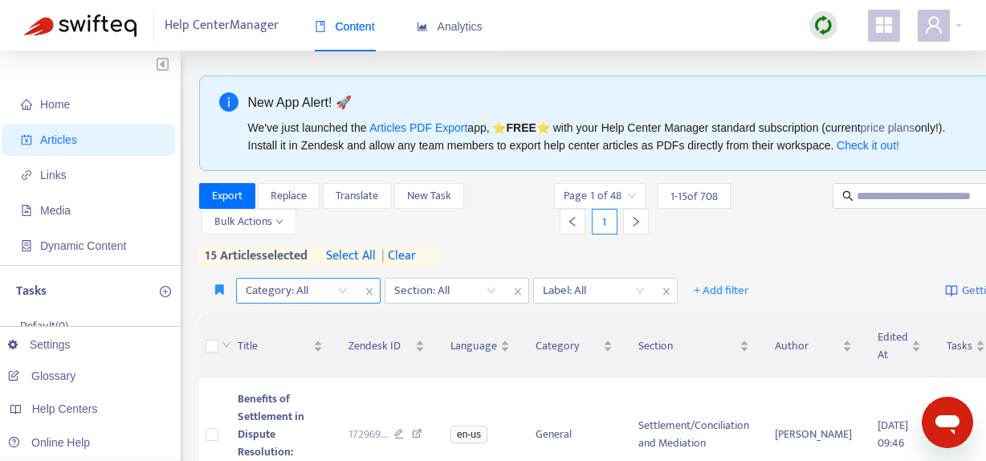
click at [342, 291] on div "Category: All" at bounding box center [297, 291] width 120 height 24
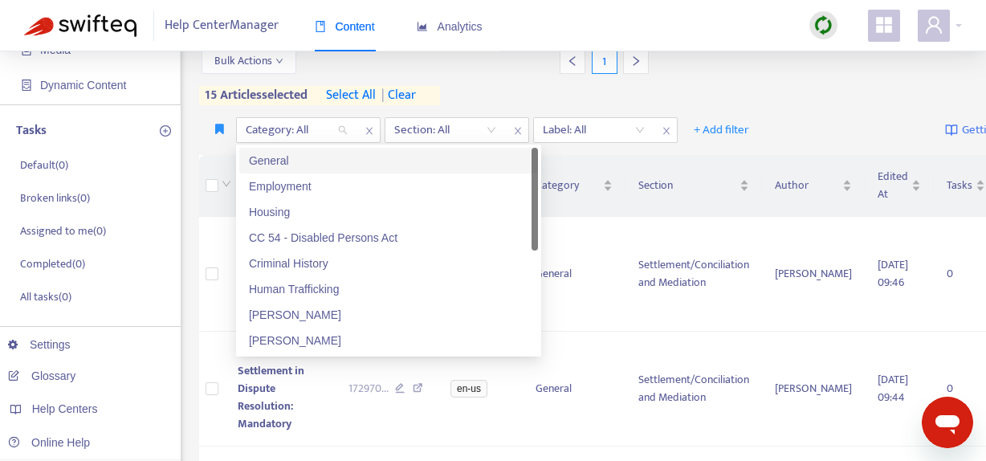
click at [316, 165] on div "General" at bounding box center [388, 161] width 279 height 18
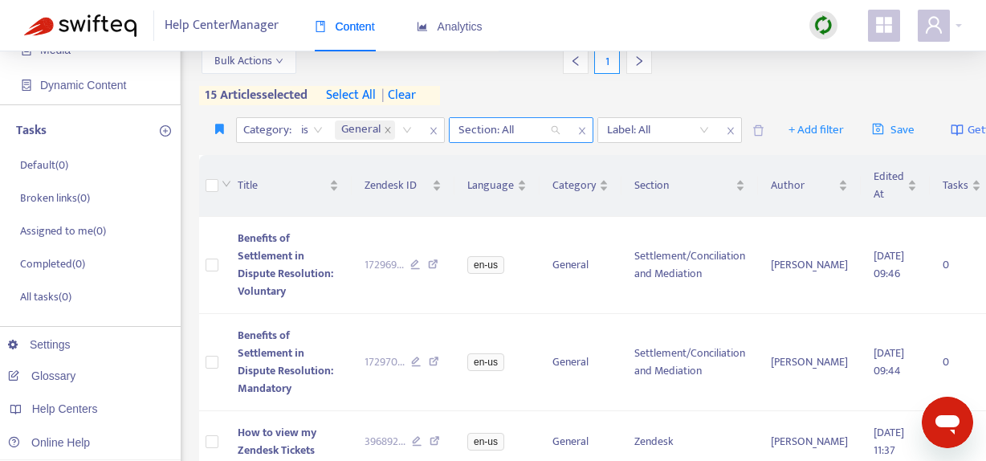
click at [551, 128] on div "Section: All" at bounding box center [510, 130] width 120 height 24
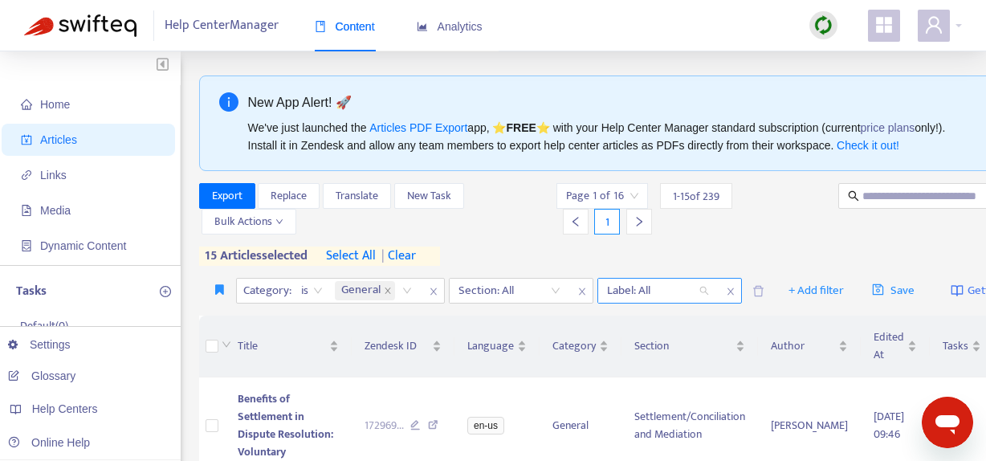
click at [598, 303] on div "Label: All" at bounding box center [658, 291] width 120 height 24
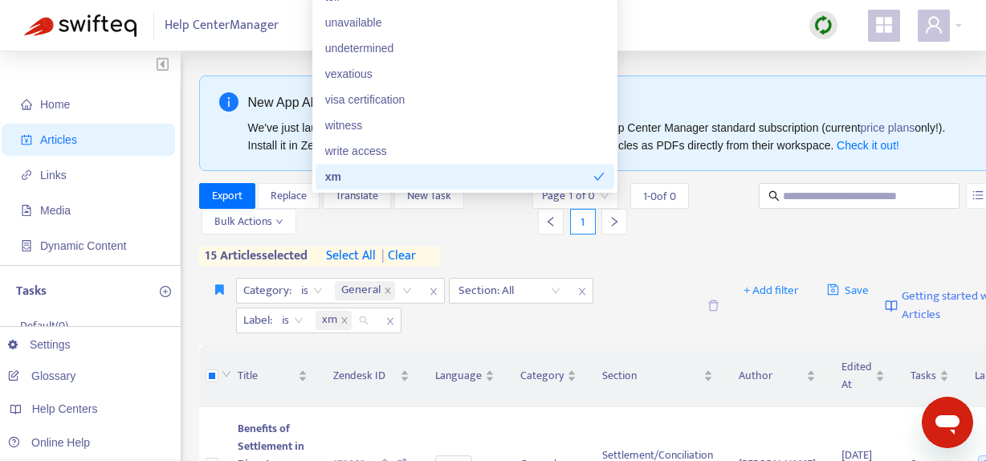
click at [434, 327] on div "Category : is General Section: All Label : is xm" at bounding box center [466, 305] width 461 height 55
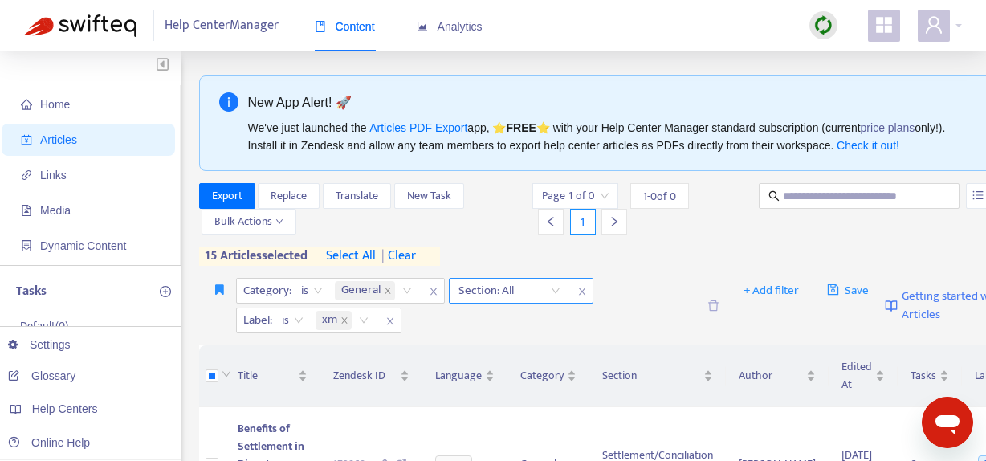
click at [577, 291] on icon "close" at bounding box center [582, 292] width 10 height 10
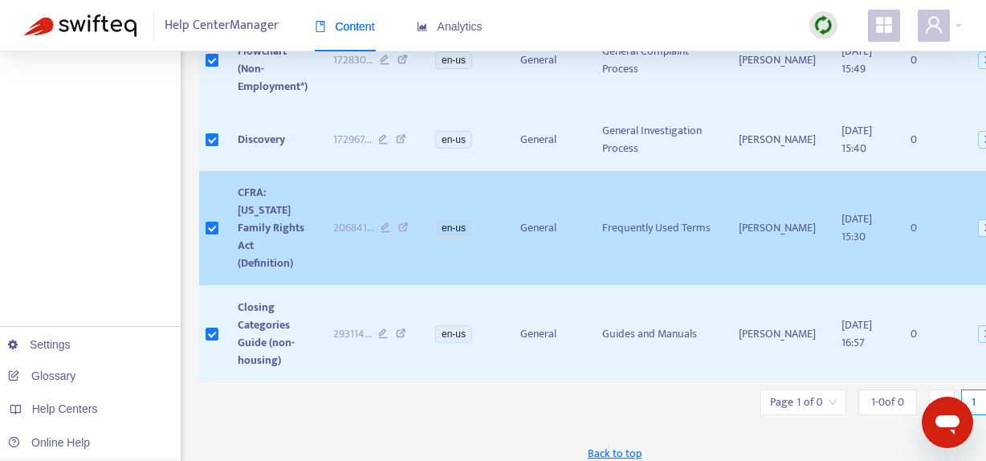
scroll to position [1494, 0]
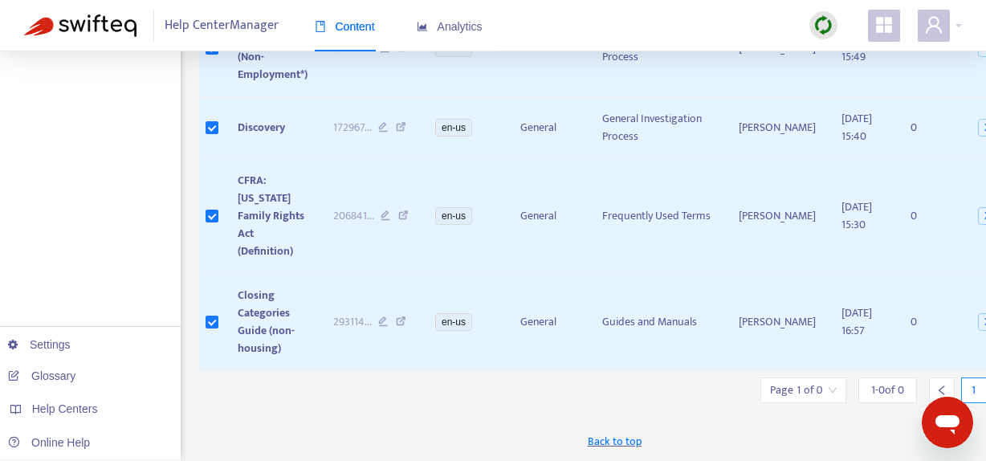
click at [996, 393] on icon "right" at bounding box center [1005, 390] width 11 height 11
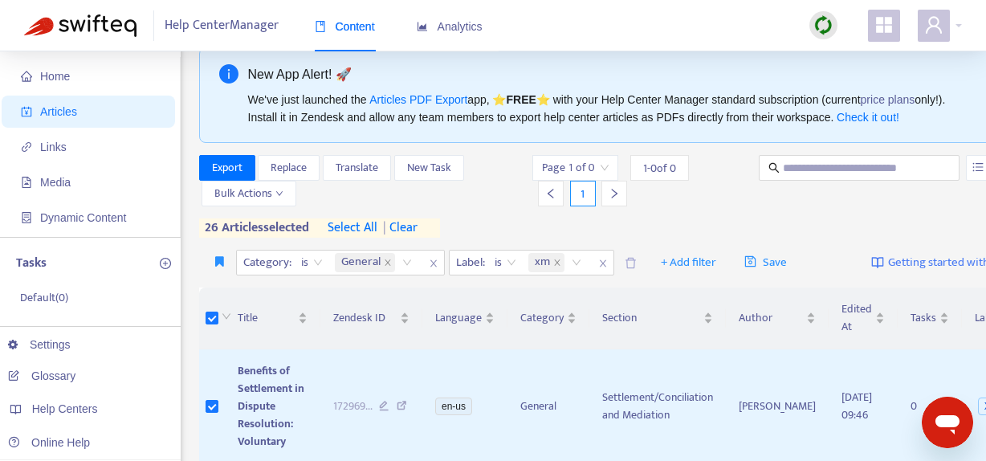
scroll to position [0, 0]
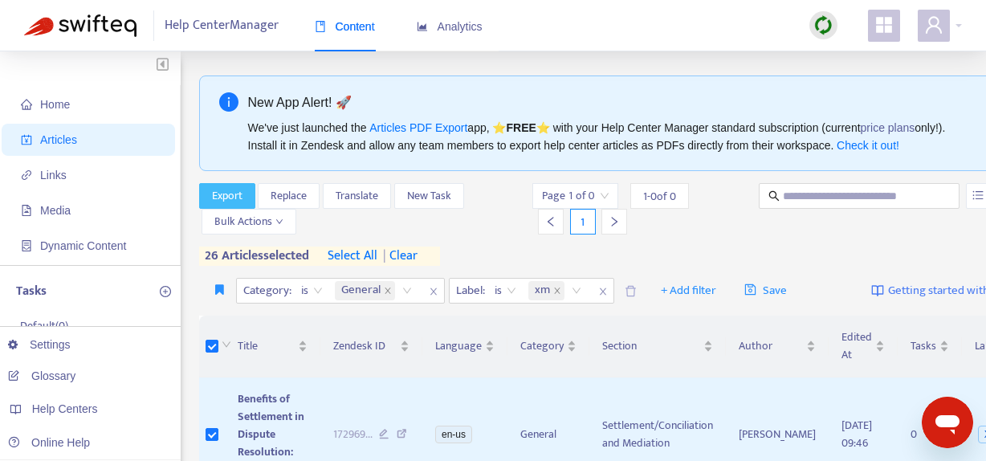
click at [228, 193] on span "Export" at bounding box center [227, 196] width 31 height 18
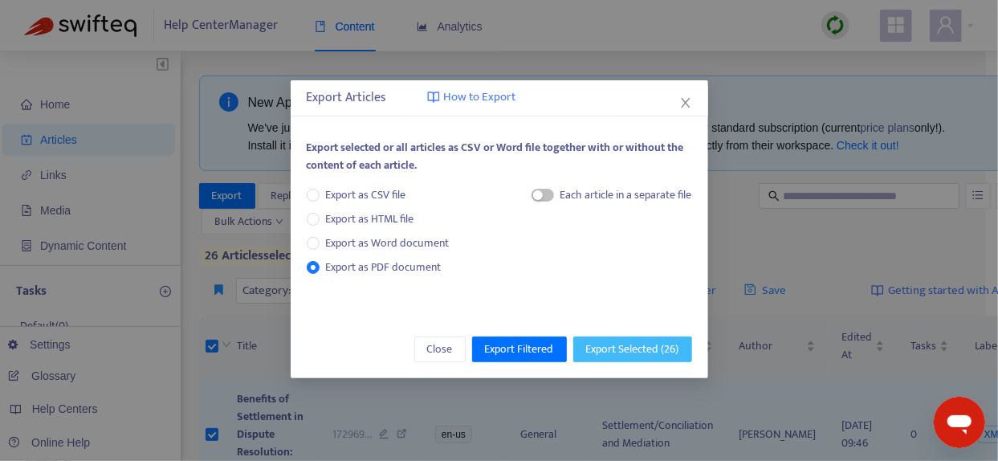
click at [625, 354] on span "Export Selected ( 26 )" at bounding box center [632, 349] width 93 height 18
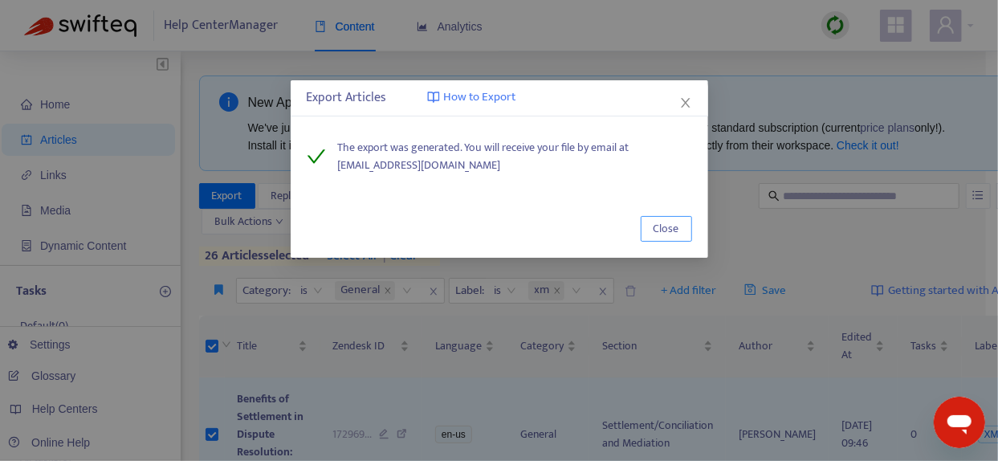
click at [678, 229] on span "Close" at bounding box center [667, 229] width 26 height 18
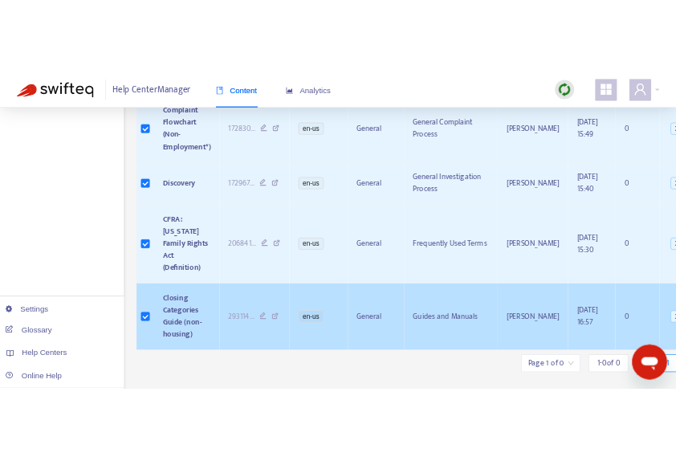
scroll to position [1494, 0]
